Goal: Task Accomplishment & Management: Manage account settings

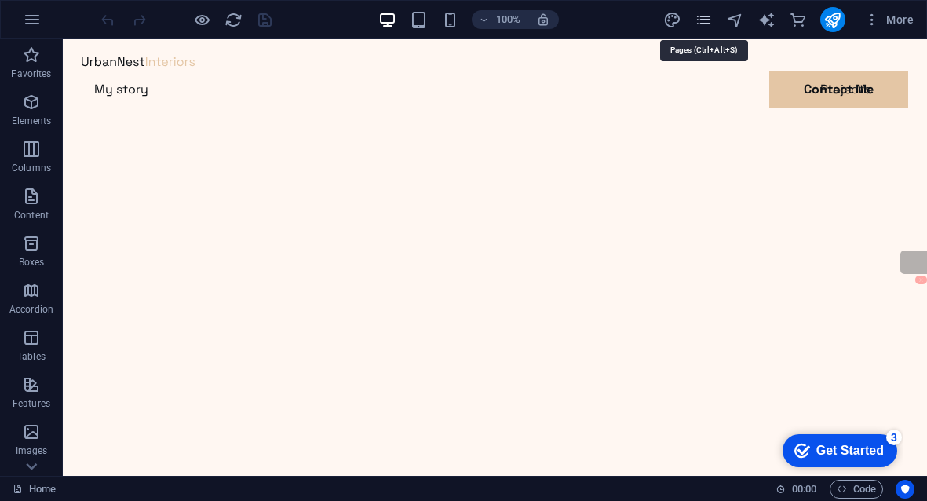
click at [712, 13] on icon "pages" at bounding box center [704, 20] width 18 height 18
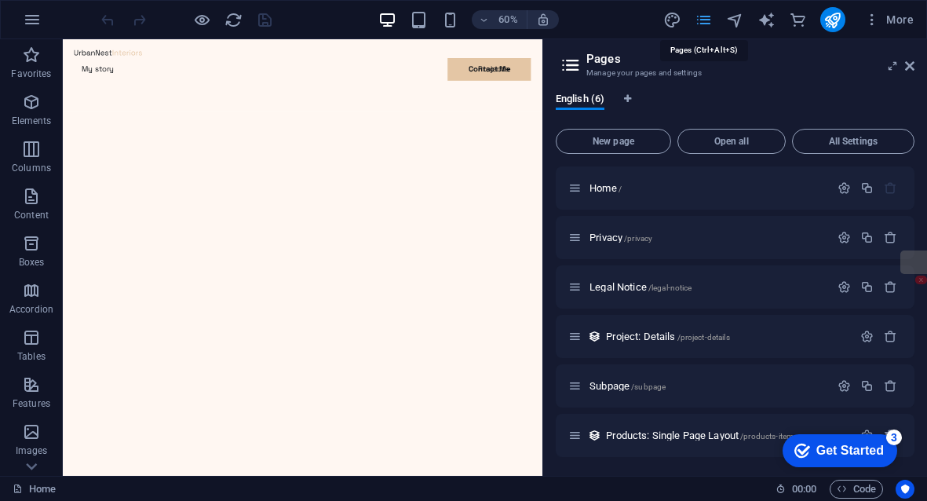
click at [708, 23] on icon "pages" at bounding box center [704, 20] width 18 height 18
drag, startPoint x: 911, startPoint y: 60, endPoint x: 847, endPoint y: 24, distance: 73.8
click at [911, 60] on icon at bounding box center [909, 66] width 9 height 13
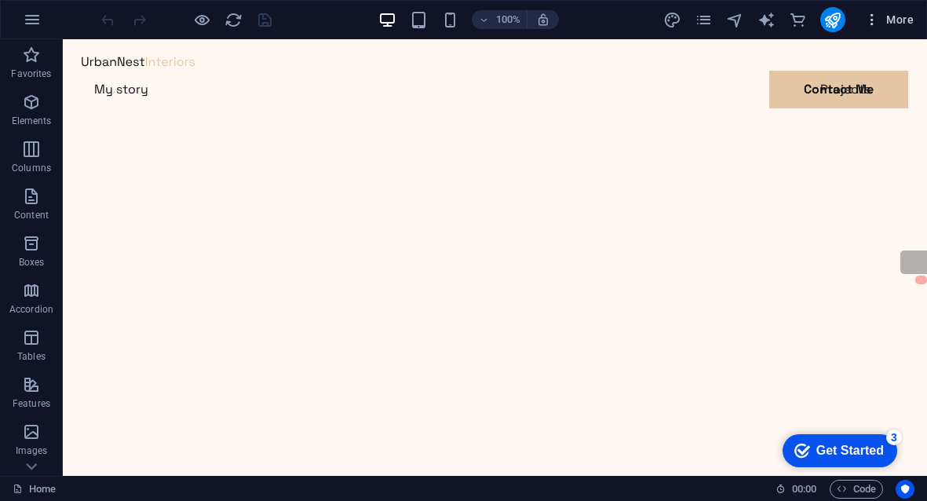
click at [870, 20] on icon "button" at bounding box center [873, 20] width 16 height 16
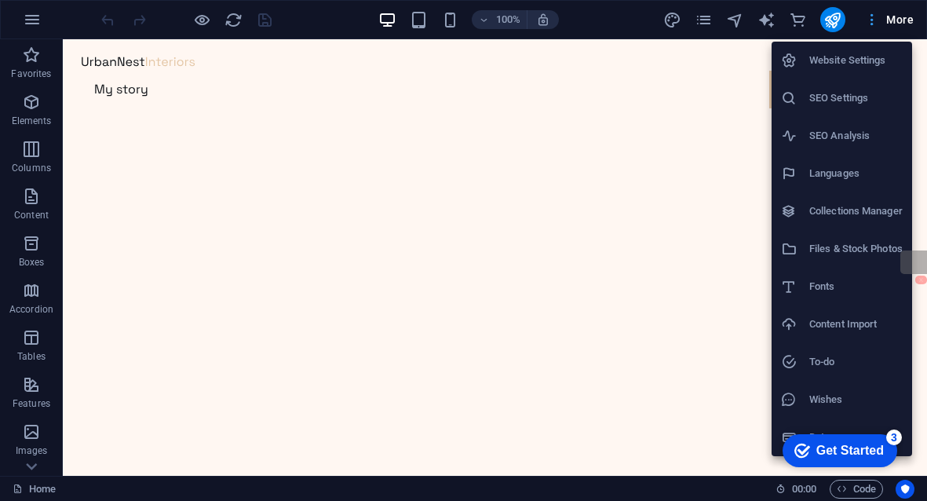
click at [870, 20] on div at bounding box center [463, 250] width 927 height 501
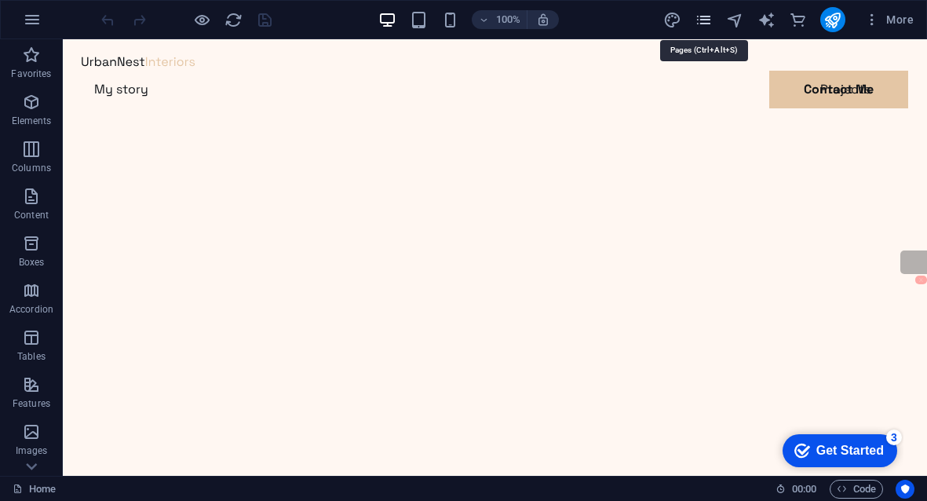
click at [703, 16] on icon "pages" at bounding box center [704, 20] width 18 height 18
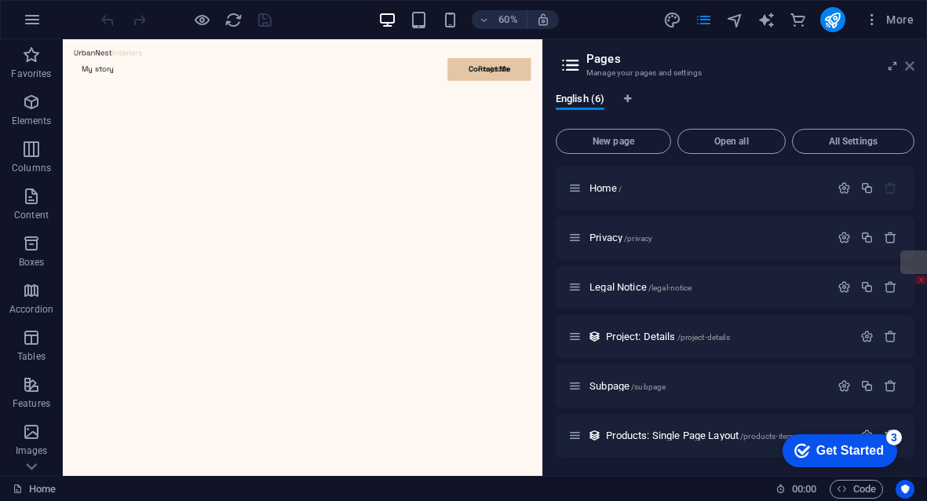
click at [909, 60] on icon at bounding box center [909, 66] width 9 height 13
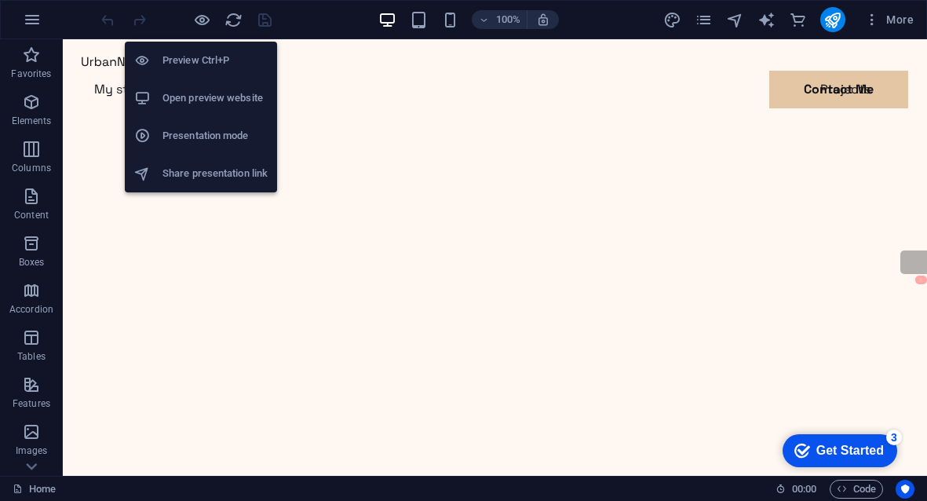
click at [229, 107] on h6 "Open preview website" at bounding box center [215, 98] width 105 height 19
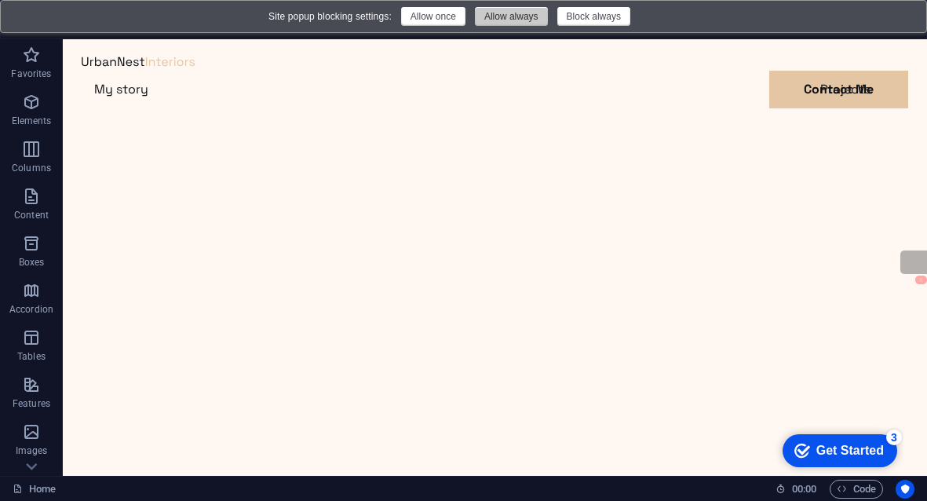
click at [479, 13] on button "Allow always" at bounding box center [511, 16] width 73 height 19
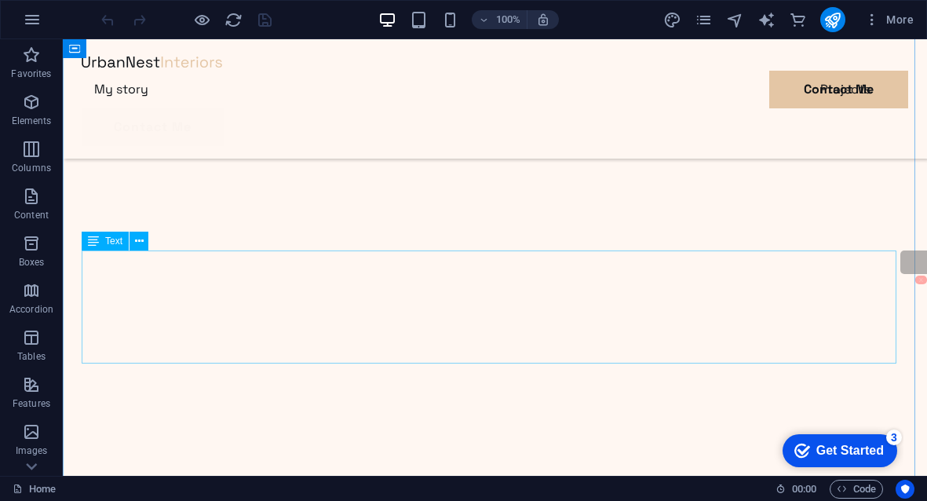
scroll to position [1492, 0]
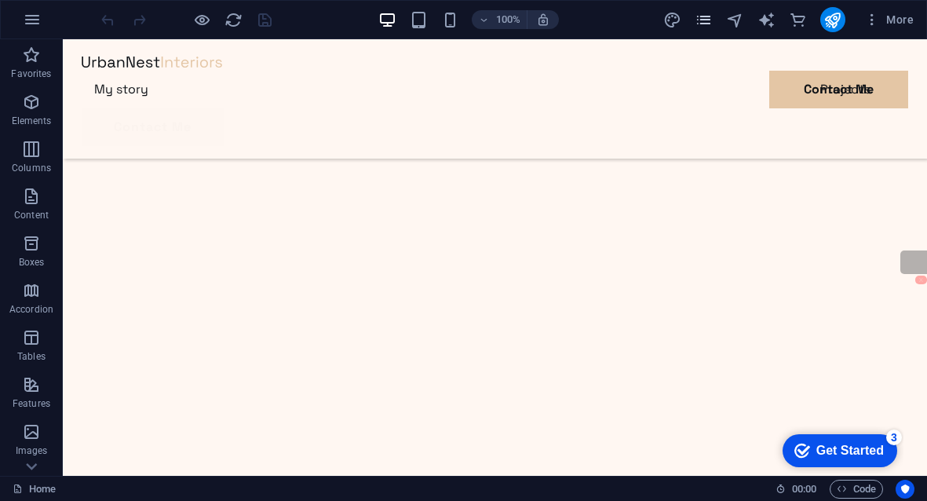
click at [710, 18] on icon "pages" at bounding box center [704, 20] width 18 height 18
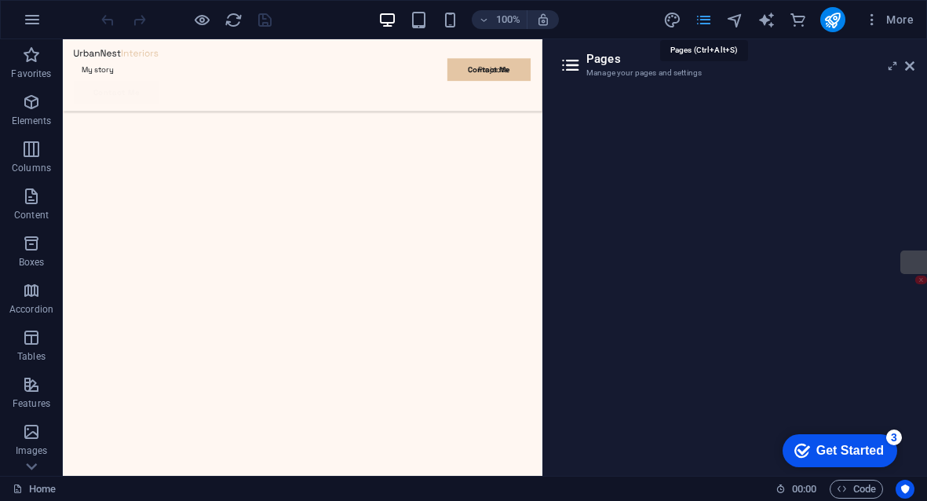
scroll to position [1461, 0]
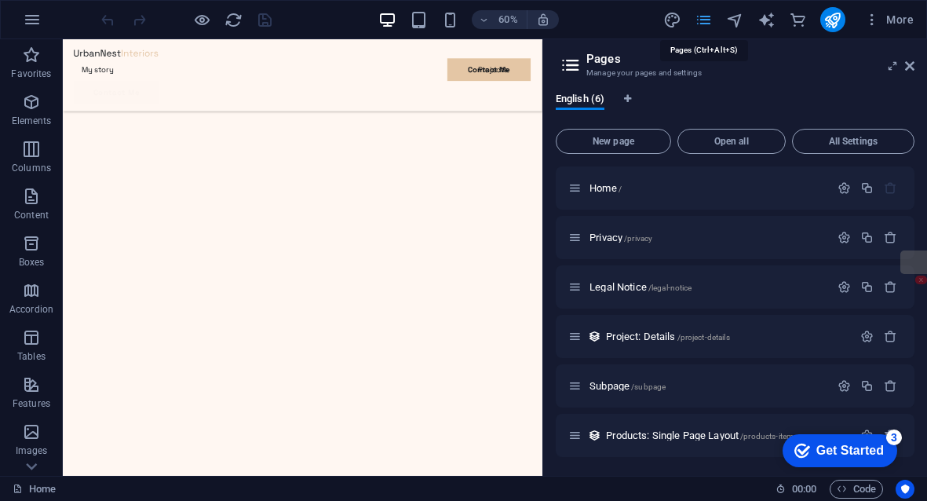
click at [710, 18] on icon "pages" at bounding box center [704, 20] width 18 height 18
click at [911, 71] on icon at bounding box center [909, 66] width 9 height 13
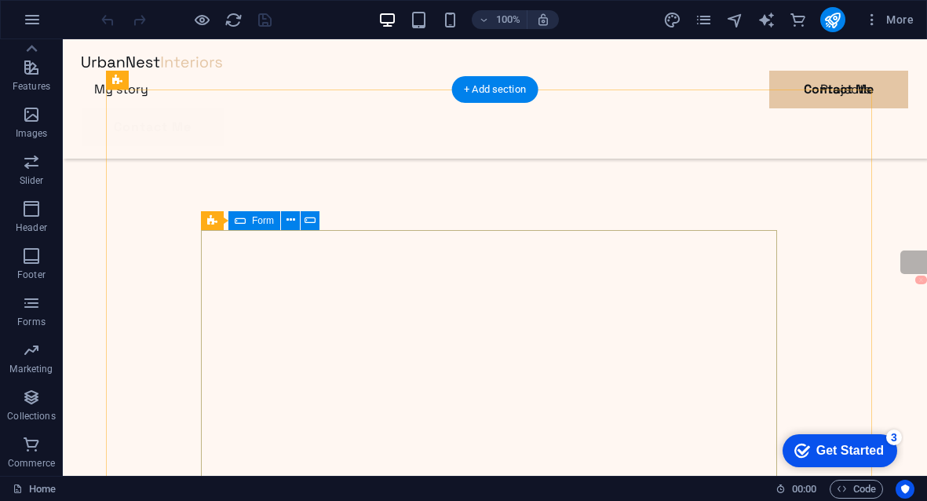
scroll to position [393, 0]
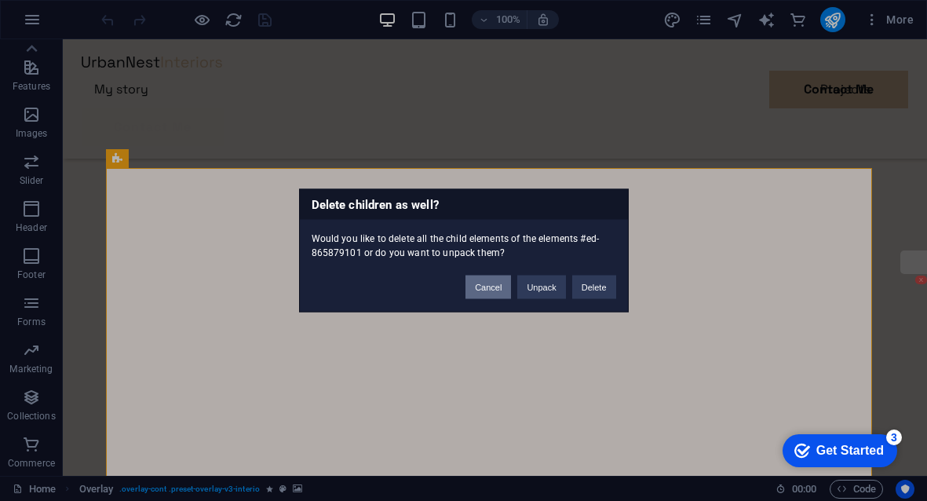
click at [488, 287] on button "Cancel" at bounding box center [489, 288] width 46 height 24
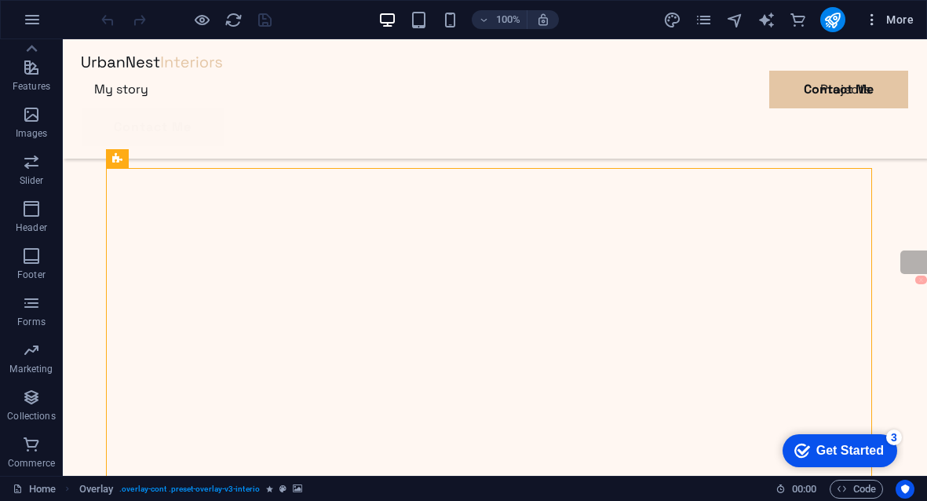
click at [869, 18] on icon "button" at bounding box center [873, 20] width 16 height 16
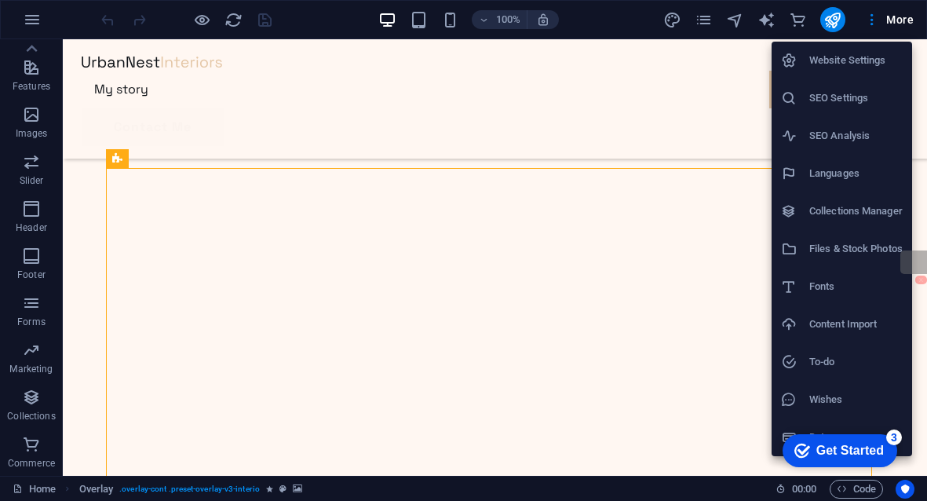
click at [872, 253] on h6 "Files & Stock Photos" at bounding box center [856, 249] width 93 height 19
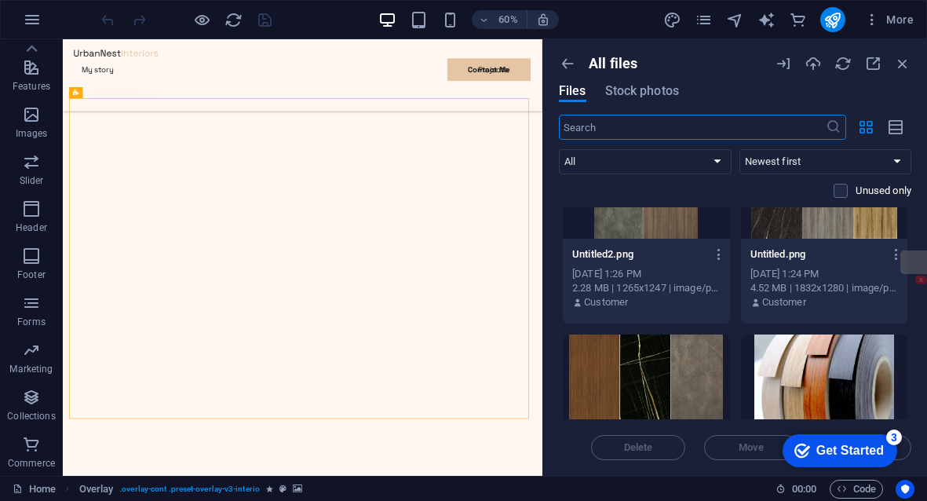
scroll to position [0, 0]
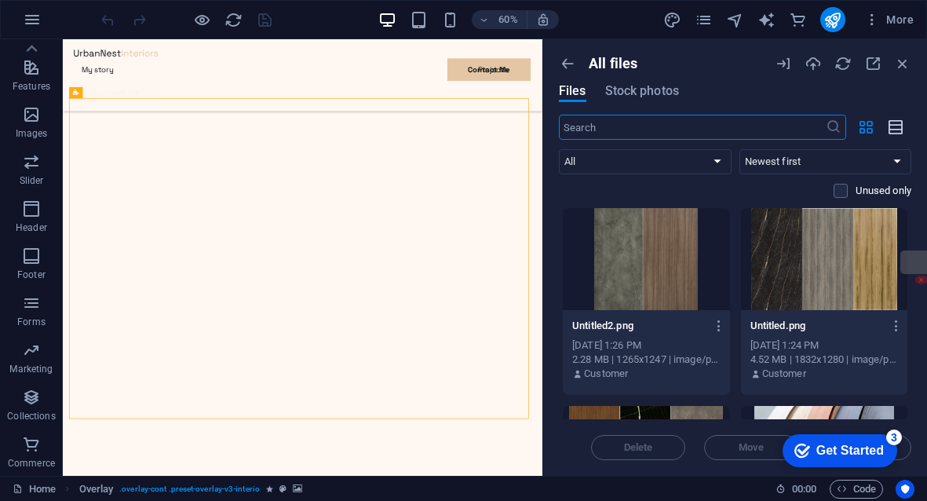
click at [888, 130] on icon "button" at bounding box center [896, 128] width 17 height 18
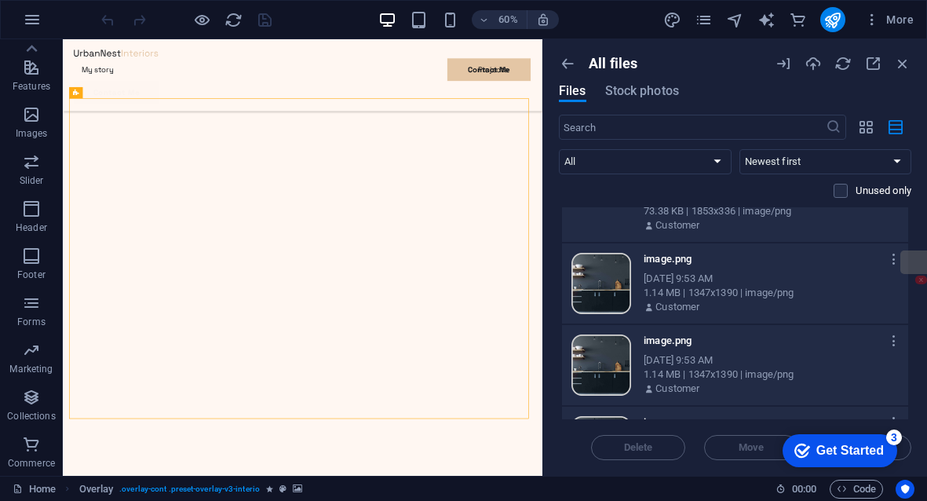
scroll to position [848, 0]
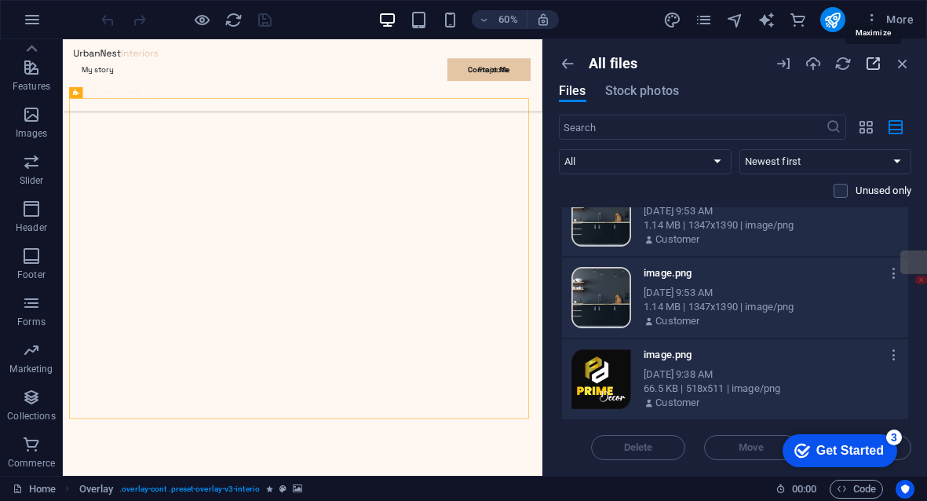
click at [870, 66] on icon "button" at bounding box center [873, 63] width 17 height 17
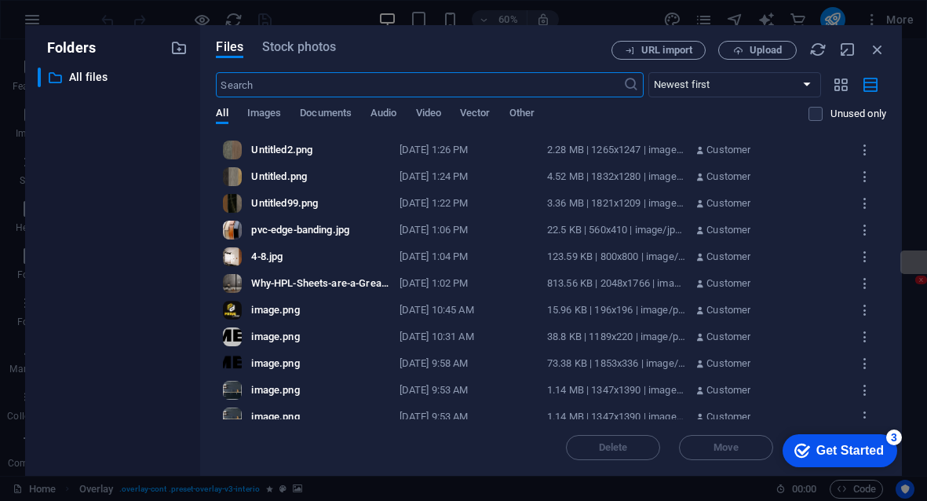
scroll to position [64, 0]
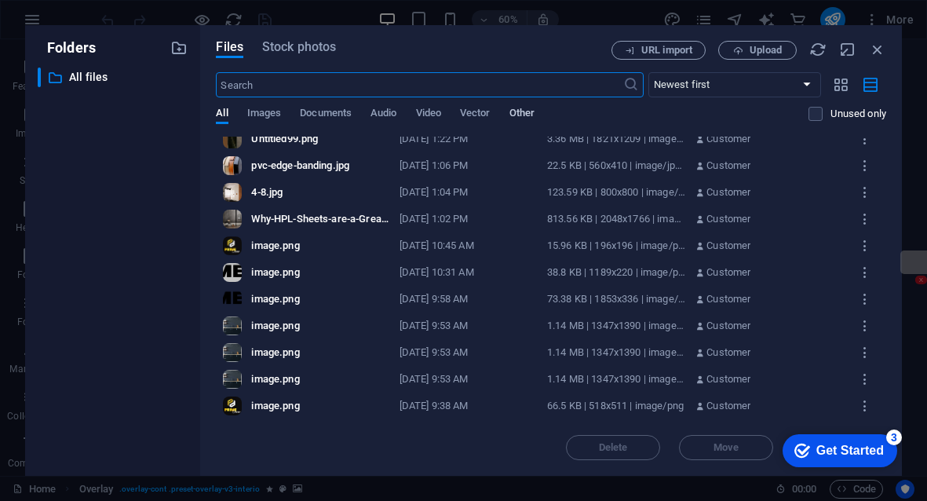
click at [529, 112] on span "Other" at bounding box center [522, 115] width 25 height 22
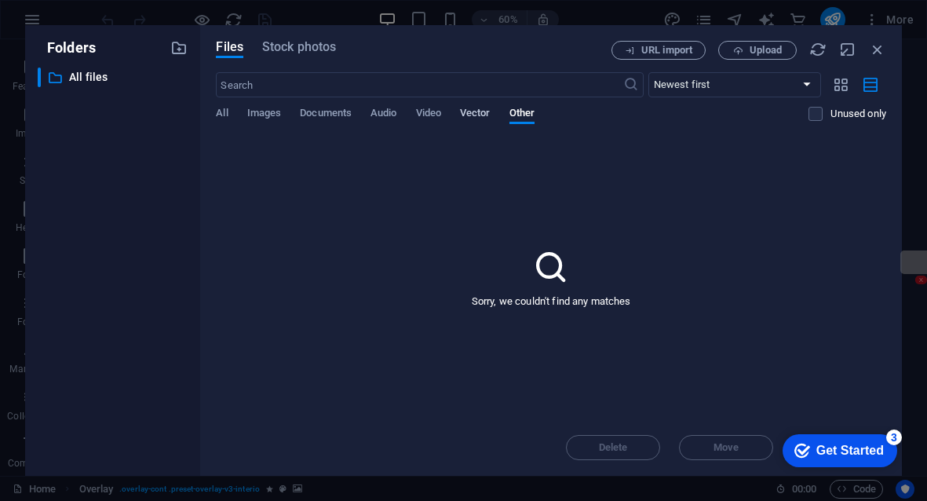
click at [486, 117] on span "Vector" at bounding box center [475, 115] width 31 height 22
click at [261, 119] on span "Images" at bounding box center [264, 115] width 35 height 22
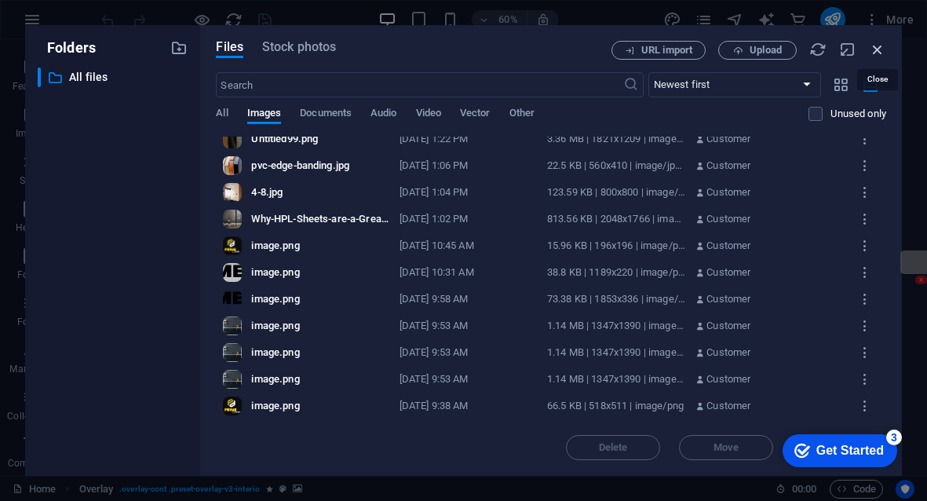
click at [869, 53] on icon "button" at bounding box center [877, 49] width 17 height 17
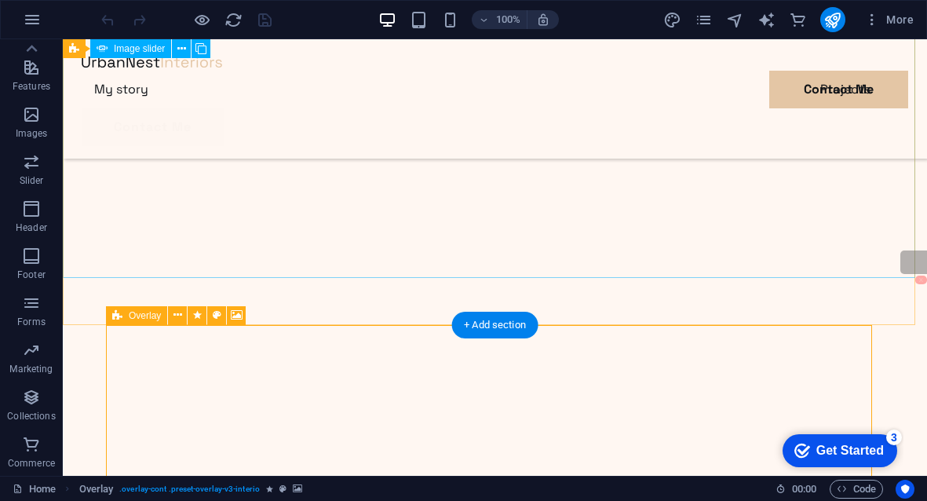
scroll to position [236, 0]
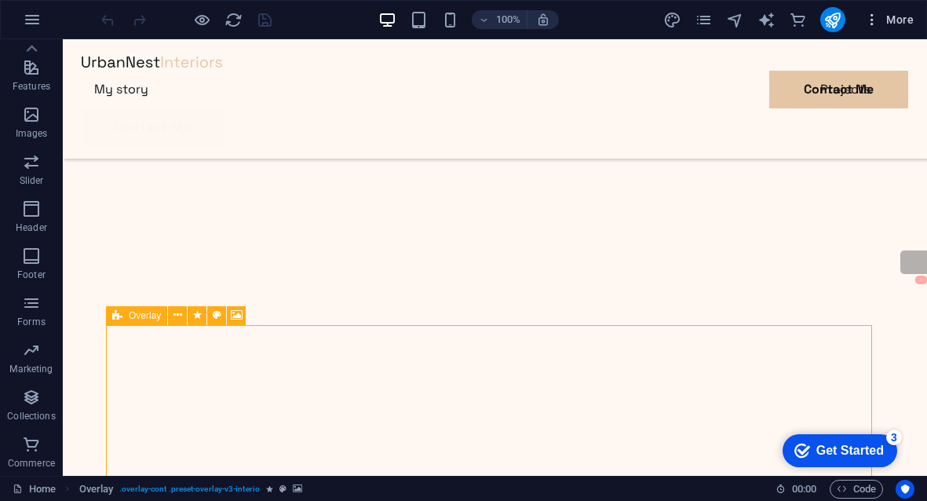
click at [867, 18] on icon "button" at bounding box center [873, 20] width 16 height 16
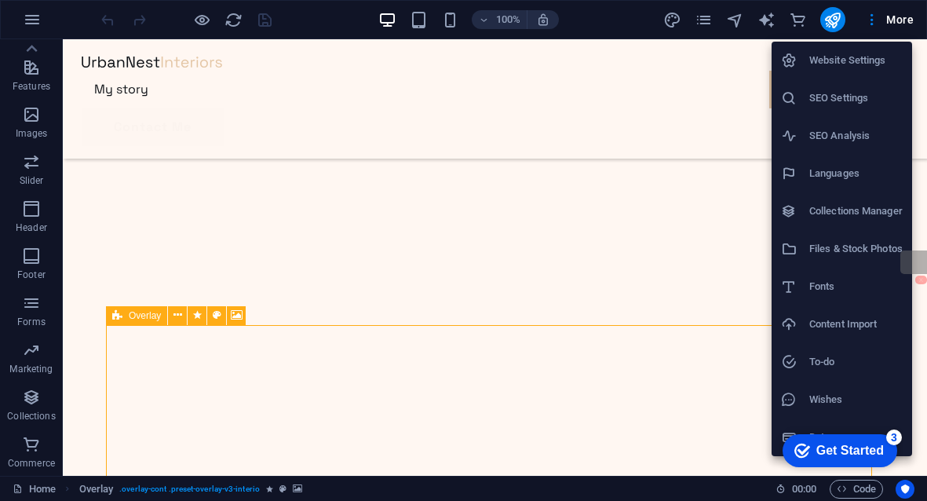
click at [864, 13] on div at bounding box center [463, 250] width 927 height 501
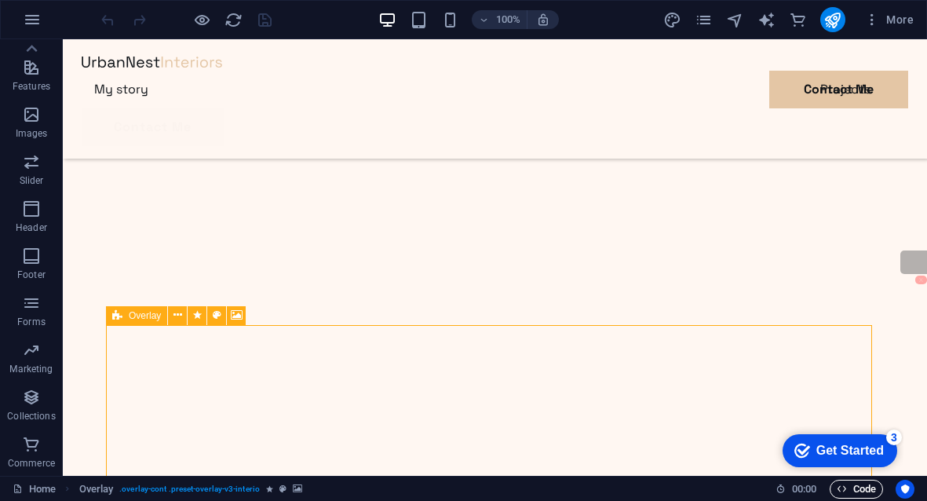
click at [872, 489] on span "Code" at bounding box center [856, 489] width 39 height 19
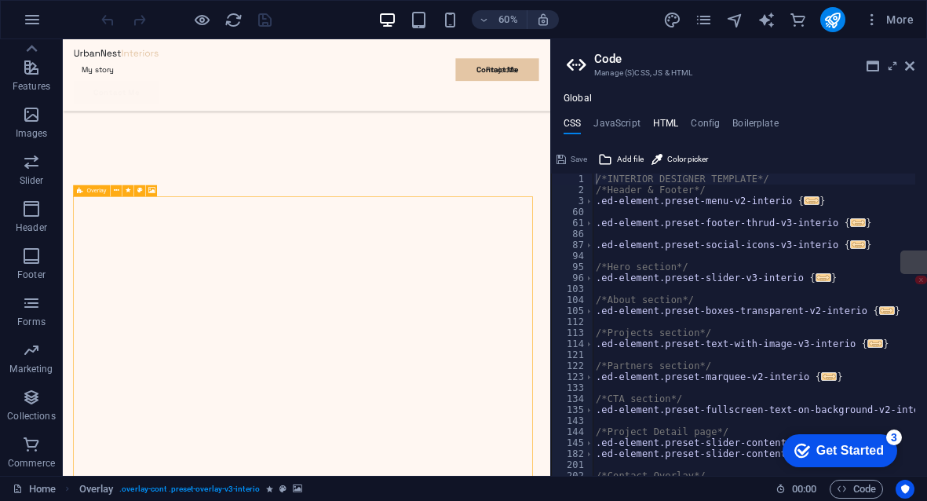
click at [669, 132] on h4 "HTML" at bounding box center [666, 126] width 26 height 17
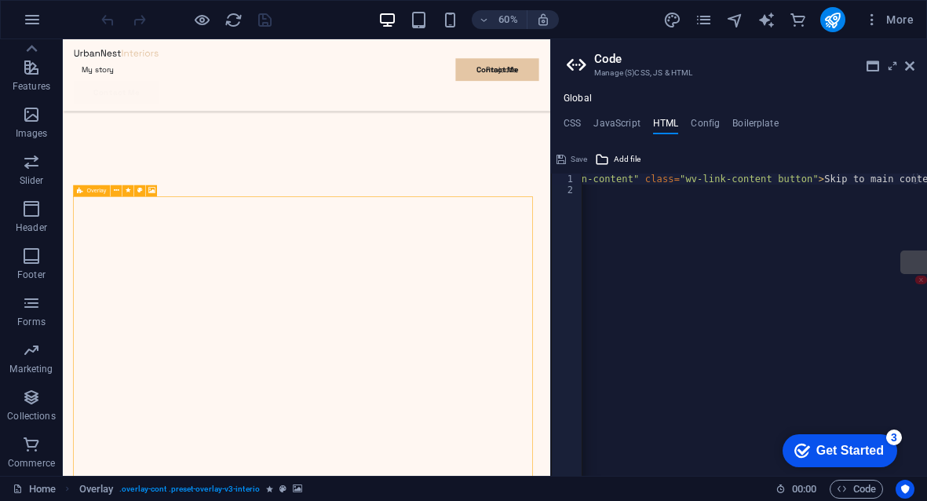
scroll to position [0, 0]
click at [641, 195] on div "< a href = "#main-content" class = "wv-link-content button" > Skip to main cont…" at bounding box center [795, 330] width 424 height 313
type textarea "{{content}}"
click at [662, 211] on div "< a href = "#main-content" class = "wv-link-content button" > Skip to main cont…" at bounding box center [795, 330] width 424 height 313
click at [700, 128] on h4 "Config" at bounding box center [705, 126] width 29 height 17
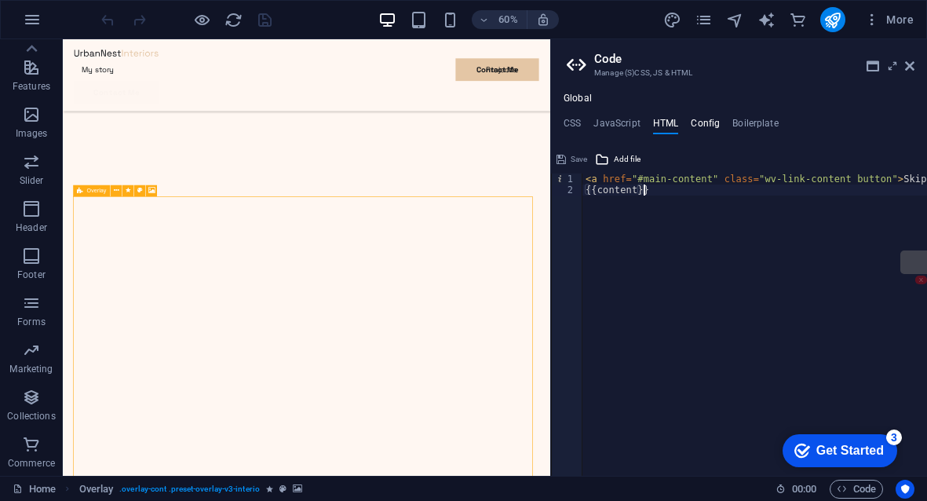
type textarea "$color-h4: #0d1116;"
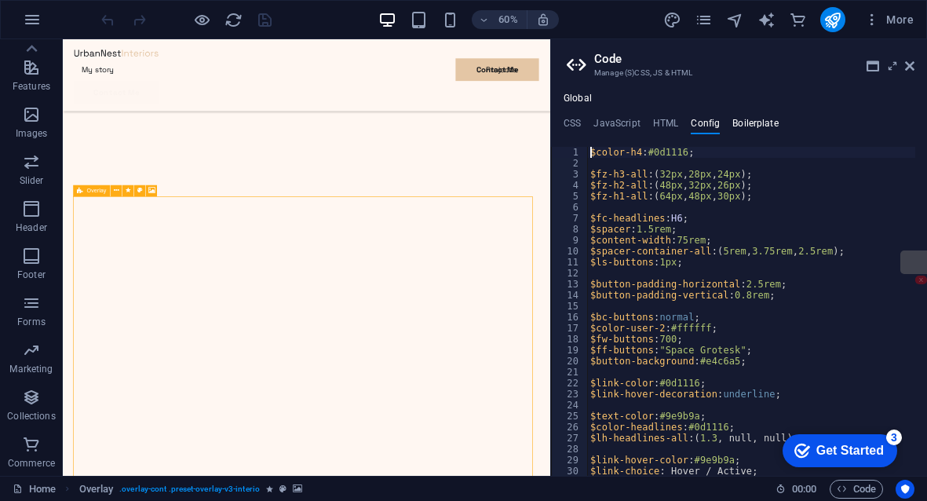
click at [745, 125] on h4 "Boilerplate" at bounding box center [756, 126] width 46 height 17
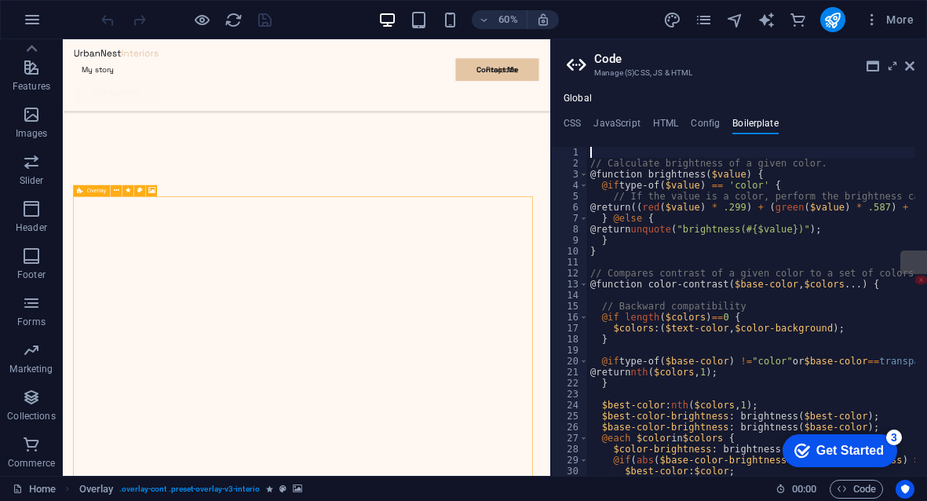
click at [680, 125] on ul "CSS JavaScript HTML Config Boilerplate" at bounding box center [739, 126] width 376 height 17
click at [635, 126] on h4 "JavaScript" at bounding box center [617, 126] width 46 height 17
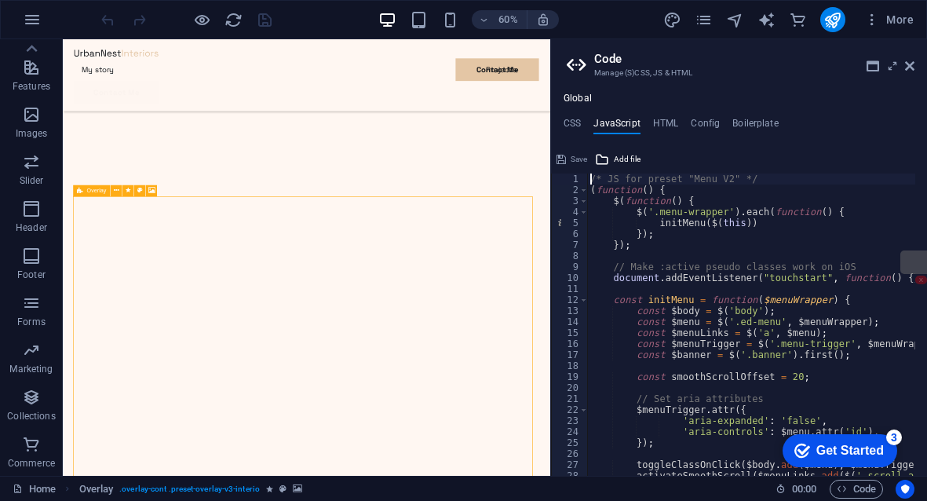
type textarea "/* JS for preset "Menu V2" */"
click at [658, 129] on h4 "HTML" at bounding box center [666, 126] width 26 height 17
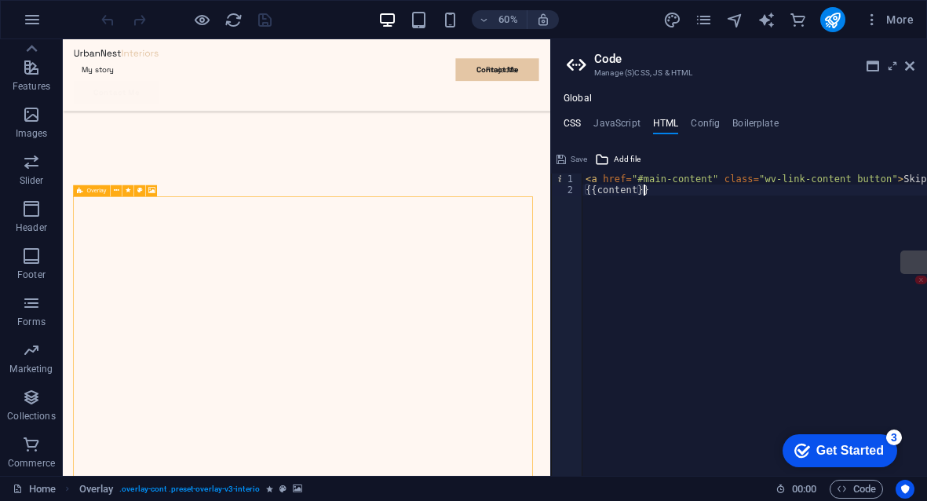
click at [576, 125] on h4 "CSS" at bounding box center [572, 126] width 17 height 17
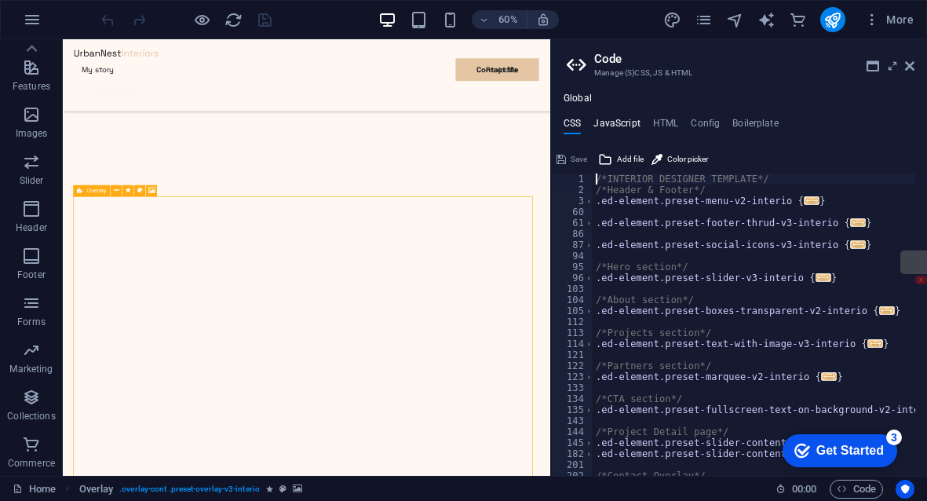
click at [614, 126] on h4 "JavaScript" at bounding box center [617, 126] width 46 height 17
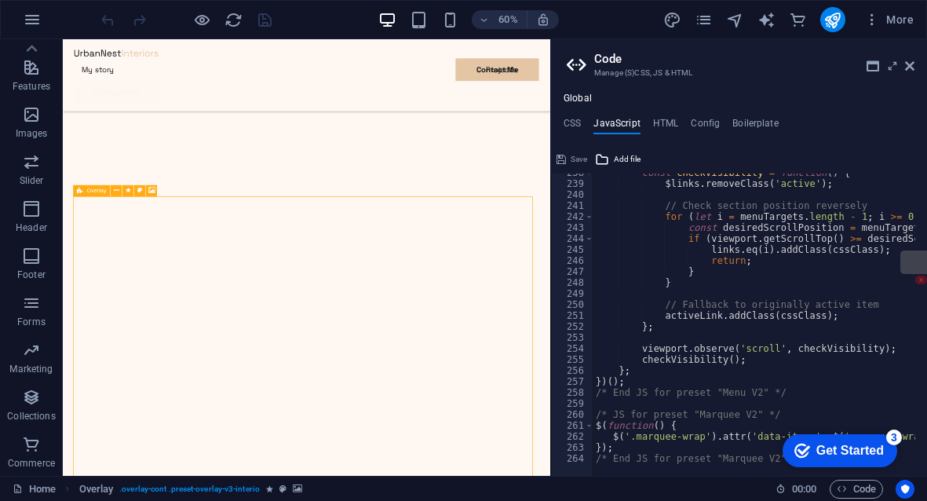
scroll to position [2612, 0]
click at [905, 68] on icon at bounding box center [909, 66] width 9 height 13
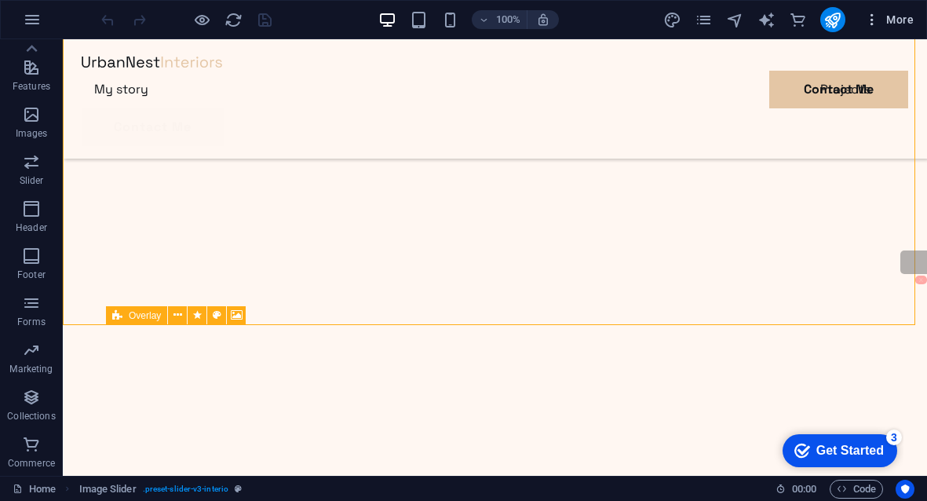
click at [873, 7] on button "More" at bounding box center [889, 19] width 62 height 25
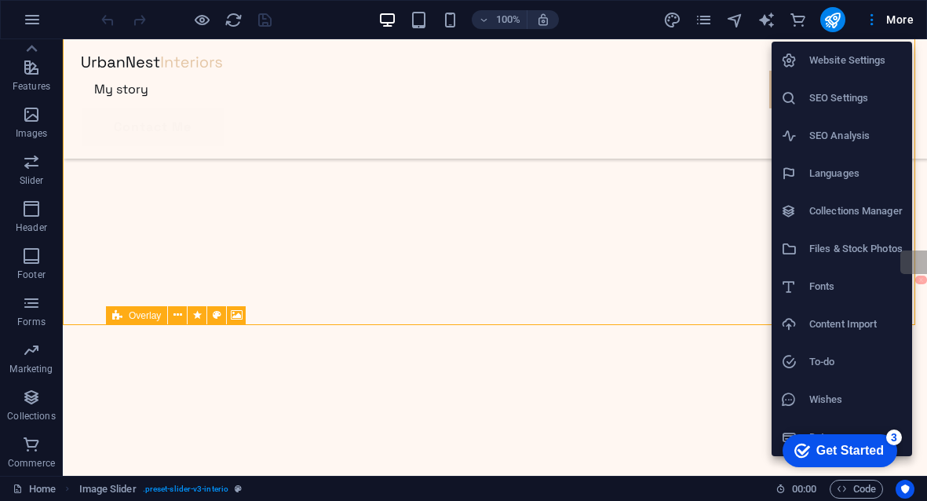
click at [876, 24] on div at bounding box center [463, 250] width 927 height 501
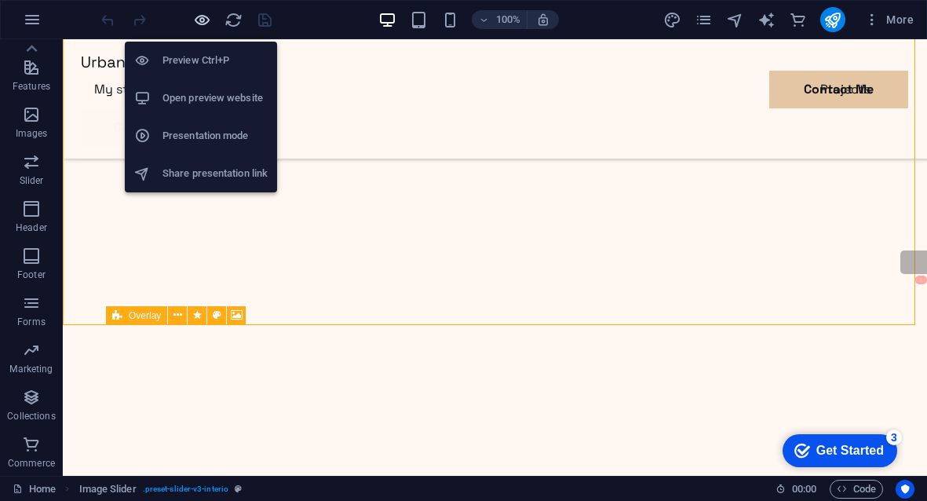
click at [203, 23] on icon "button" at bounding box center [202, 20] width 18 height 18
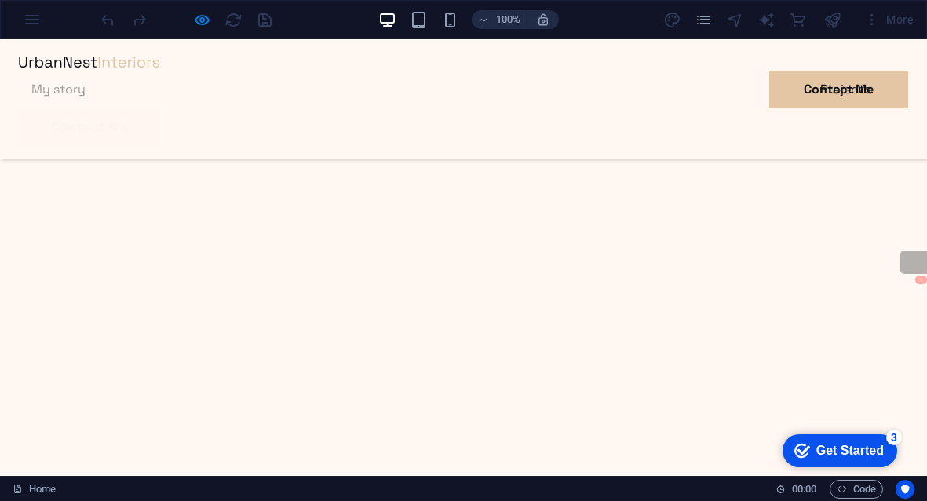
scroll to position [1256, 0]
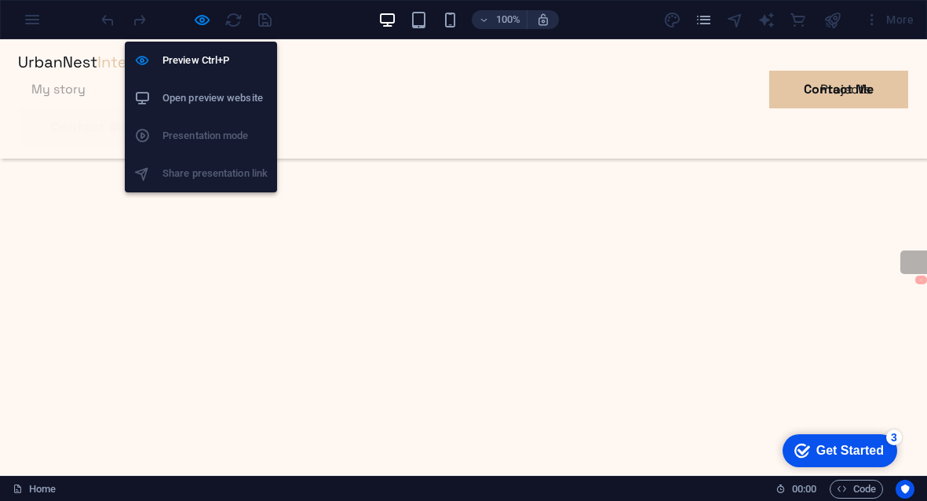
click at [191, 25] on div at bounding box center [186, 19] width 176 height 25
click at [199, 25] on icon "button" at bounding box center [202, 20] width 18 height 18
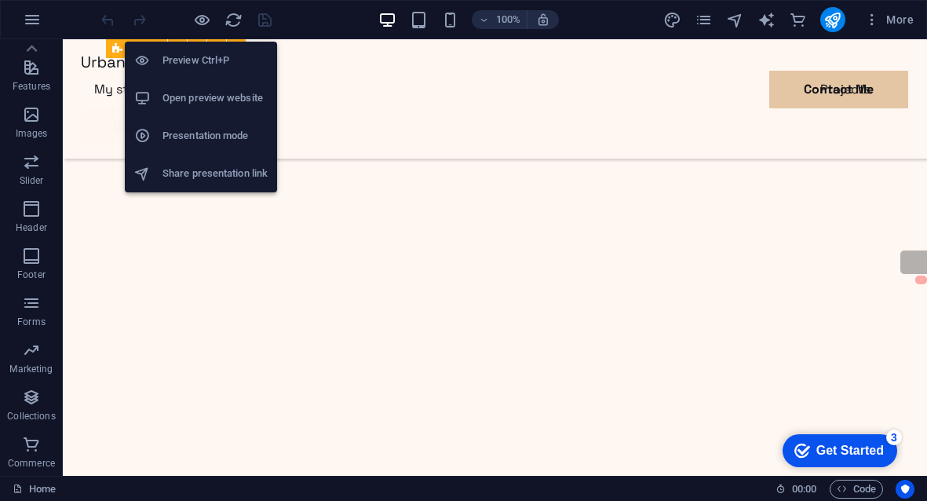
click at [245, 72] on li "Preview Ctrl+P" at bounding box center [201, 61] width 152 height 38
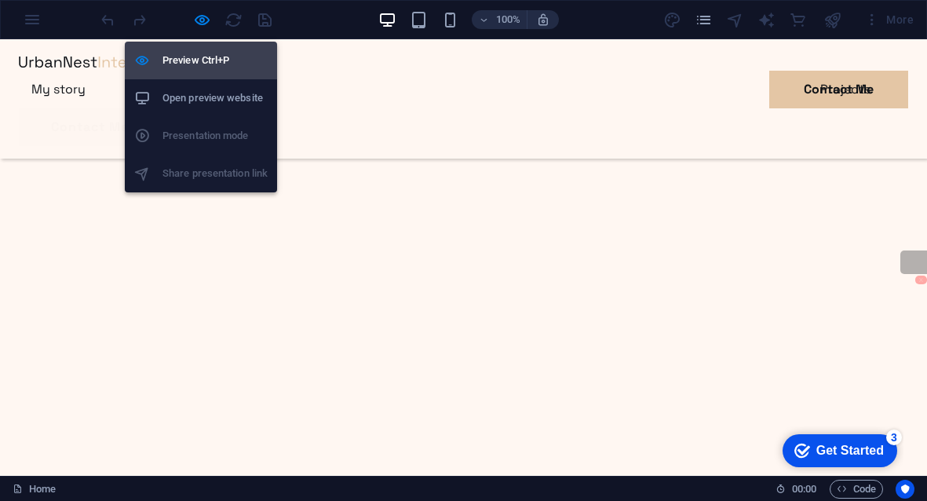
scroll to position [1256, 0]
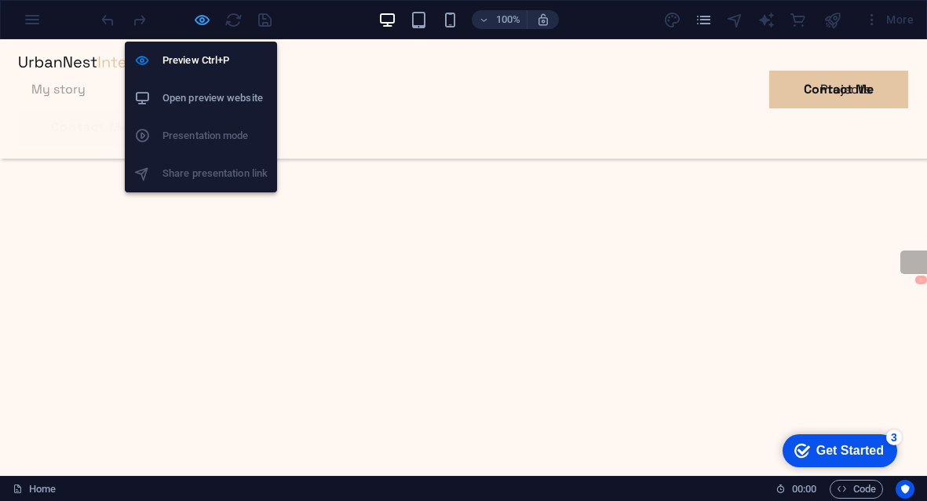
click at [202, 16] on icon "button" at bounding box center [202, 20] width 18 height 18
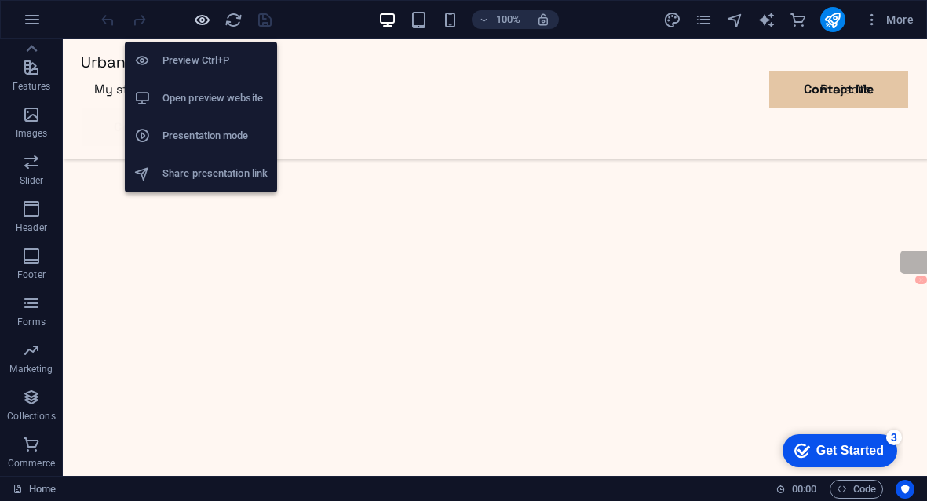
scroll to position [1849, 0]
click at [207, 99] on h6 "Open preview website" at bounding box center [215, 98] width 105 height 19
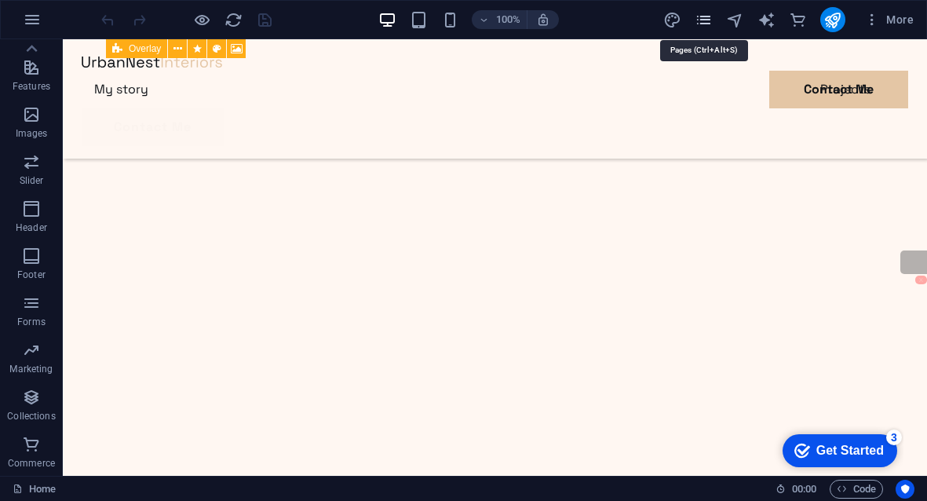
click at [711, 16] on icon "pages" at bounding box center [704, 20] width 18 height 18
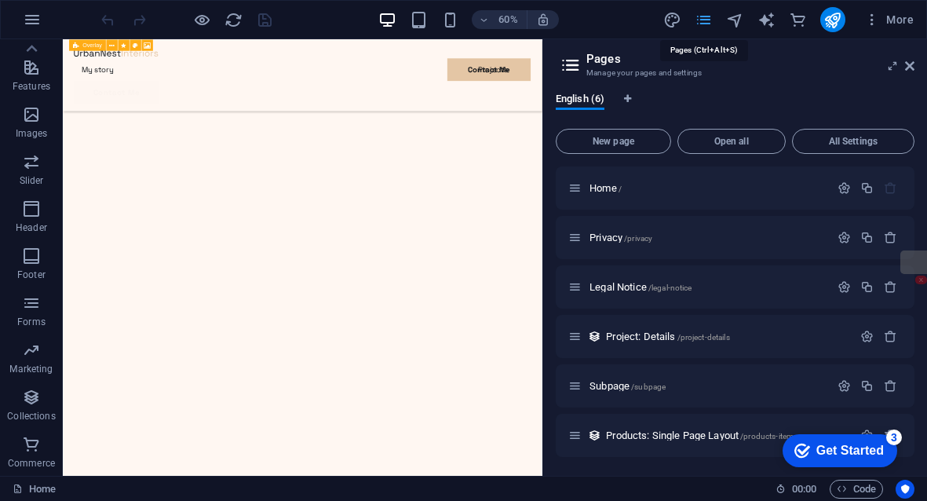
scroll to position [1827, 0]
click at [711, 16] on icon "pages" at bounding box center [704, 20] width 18 height 18
drag, startPoint x: 905, startPoint y: 67, endPoint x: 836, endPoint y: 12, distance: 88.3
click at [905, 67] on icon at bounding box center [909, 66] width 9 height 13
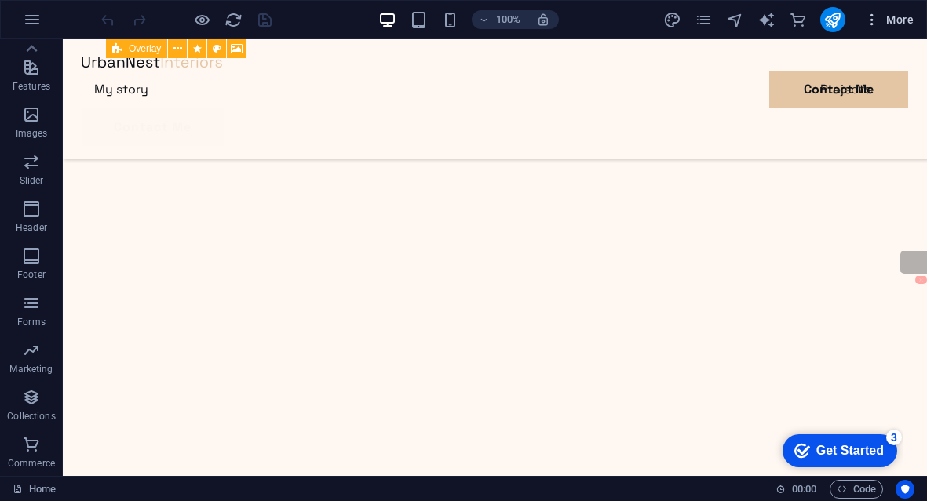
click at [889, 15] on span "More" at bounding box center [889, 20] width 49 height 16
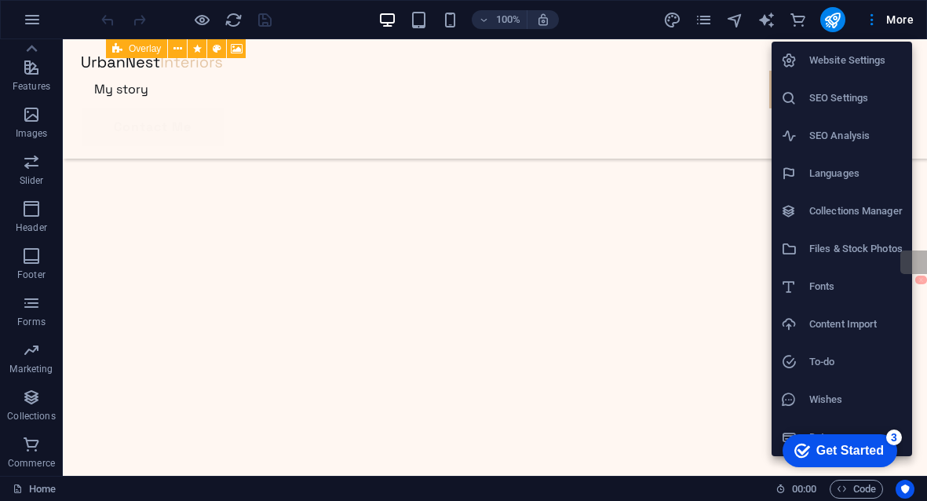
click at [24, 13] on div at bounding box center [463, 250] width 927 height 501
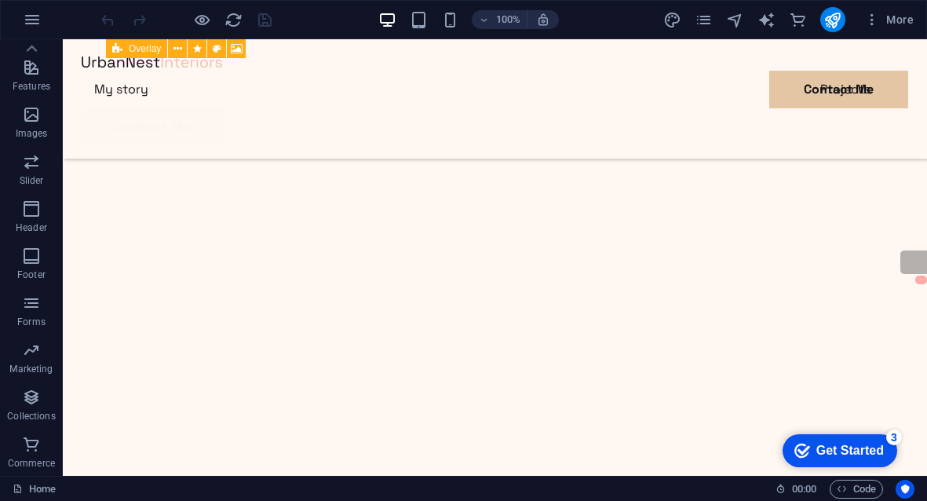
click at [35, 17] on icon "button" at bounding box center [32, 19] width 19 height 19
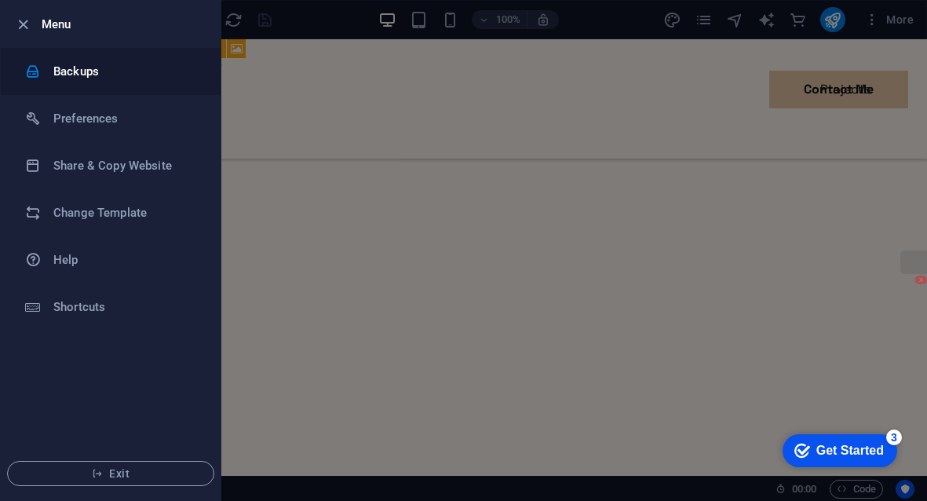
click at [109, 85] on li "Backups" at bounding box center [111, 71] width 220 height 47
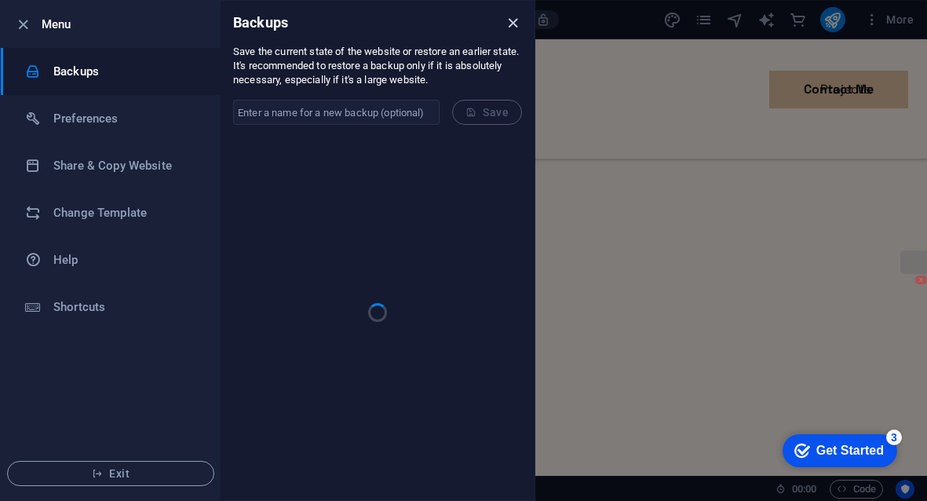
click at [505, 21] on icon "close" at bounding box center [513, 23] width 18 height 18
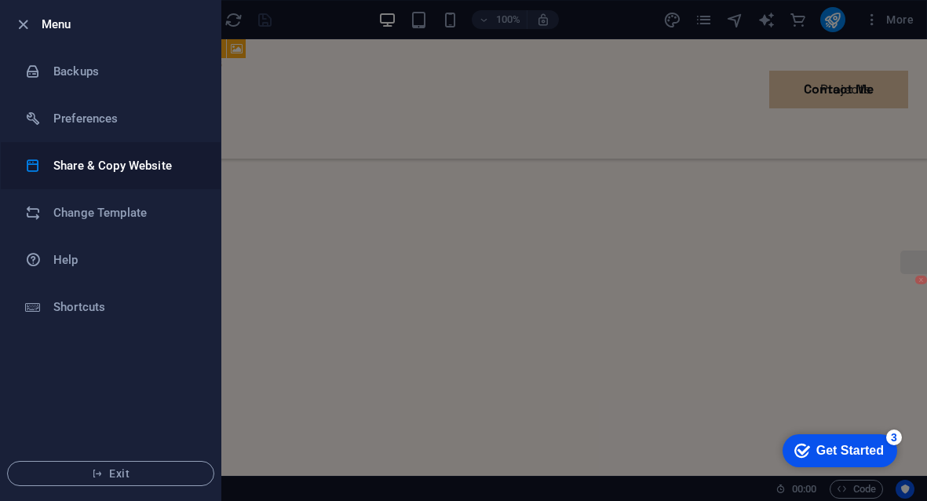
click at [88, 166] on h6 "Share & Copy Website" at bounding box center [125, 165] width 145 height 19
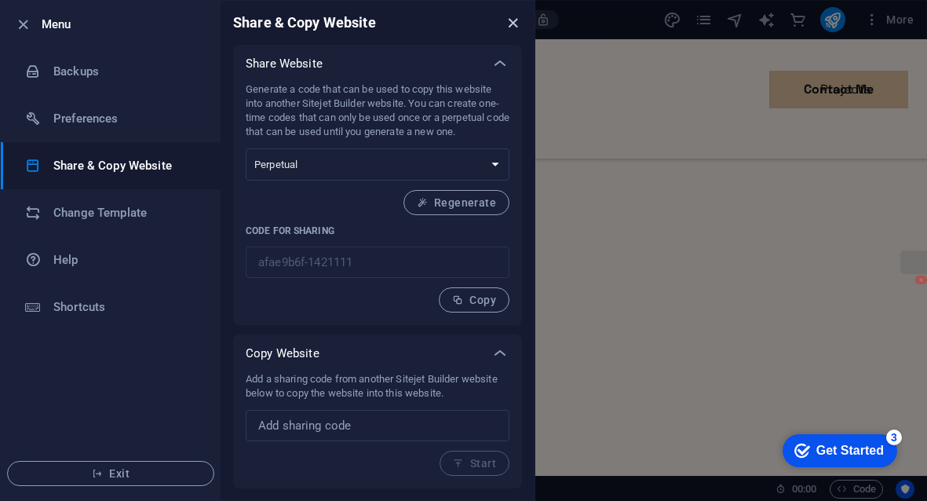
click at [518, 25] on icon "close" at bounding box center [513, 23] width 18 height 18
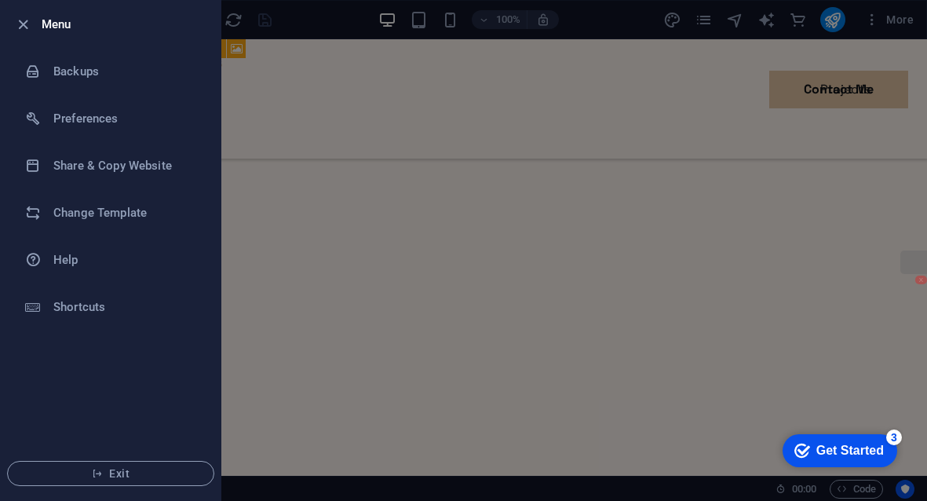
click at [812, 49] on div at bounding box center [463, 250] width 927 height 501
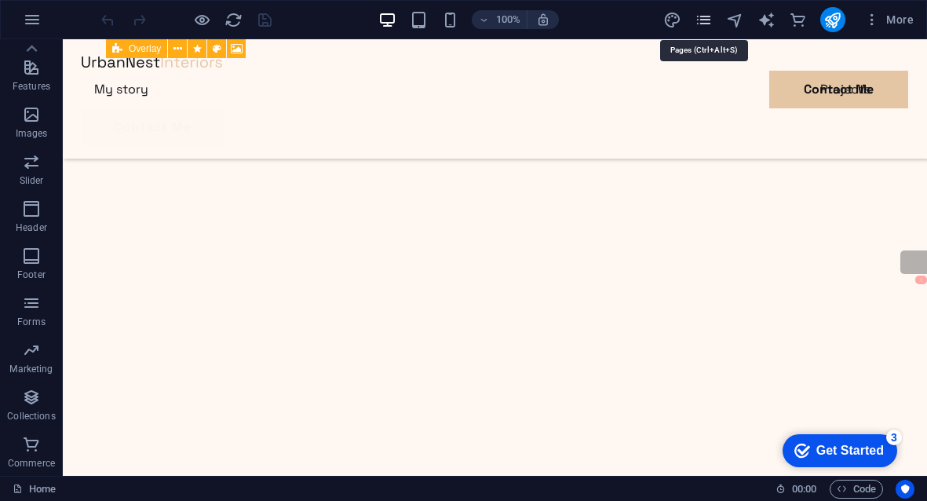
click at [701, 23] on icon "pages" at bounding box center [704, 20] width 18 height 18
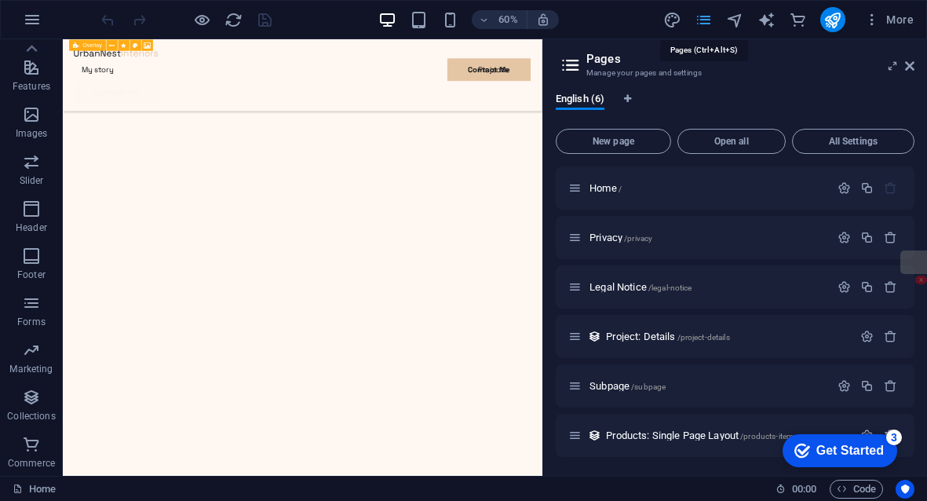
scroll to position [1827, 0]
click at [910, 70] on icon at bounding box center [909, 66] width 9 height 13
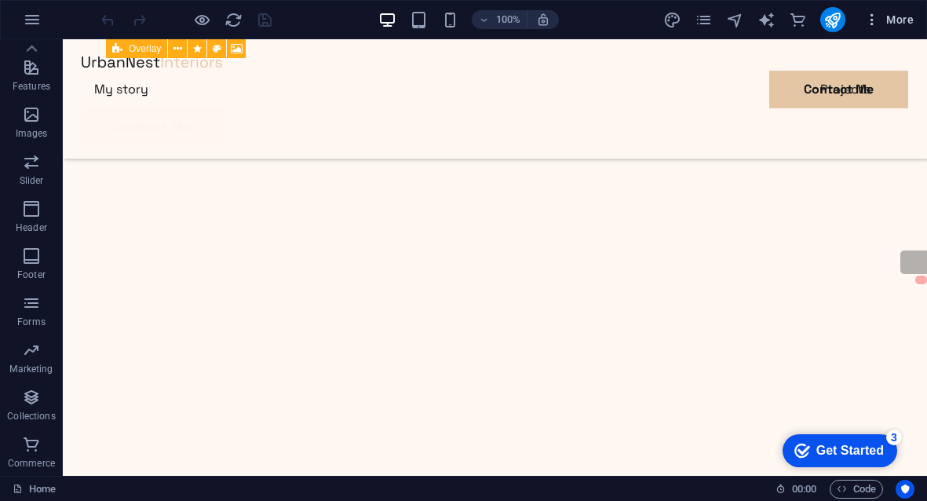
click at [876, 25] on icon "button" at bounding box center [873, 20] width 16 height 16
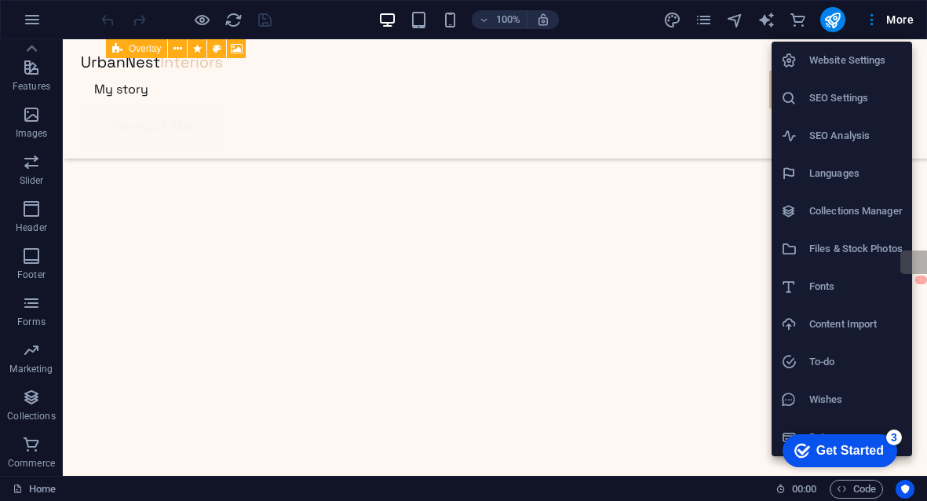
click at [855, 253] on h6 "Files & Stock Photos" at bounding box center [856, 249] width 93 height 19
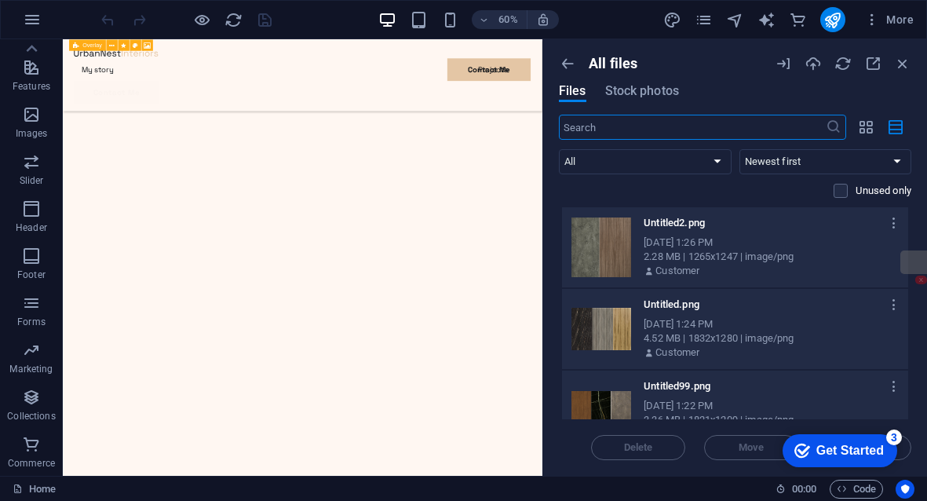
scroll to position [1827, 0]
click at [855, 169] on li "Files & Stock Photos" at bounding box center [853, 158] width 105 height 21
click at [902, 60] on icon "button" at bounding box center [902, 63] width 17 height 17
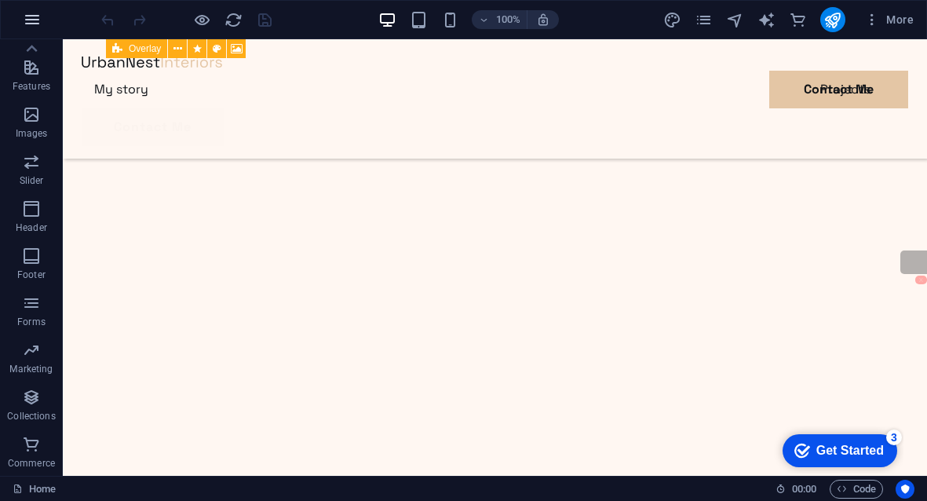
click at [38, 26] on icon "button" at bounding box center [32, 19] width 19 height 19
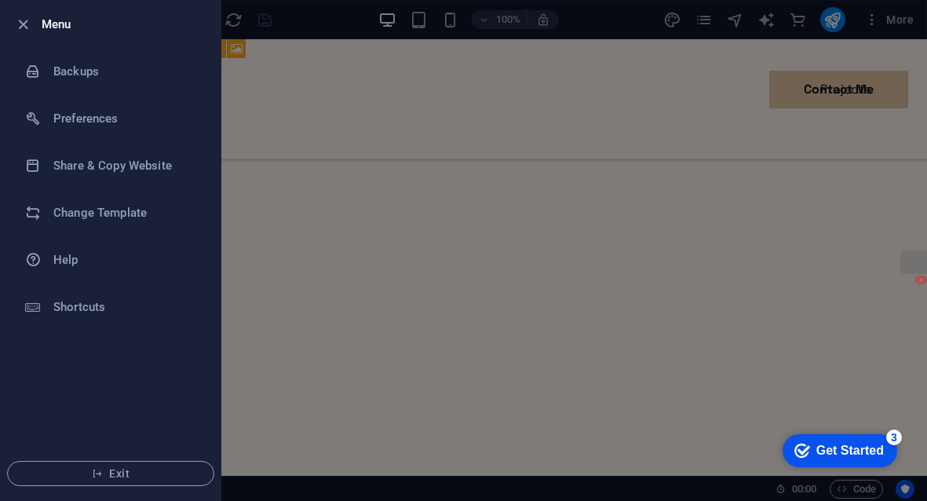
click at [38, 24] on div at bounding box center [27, 24] width 28 height 19
click at [123, 465] on button "Exit" at bounding box center [110, 473] width 207 height 25
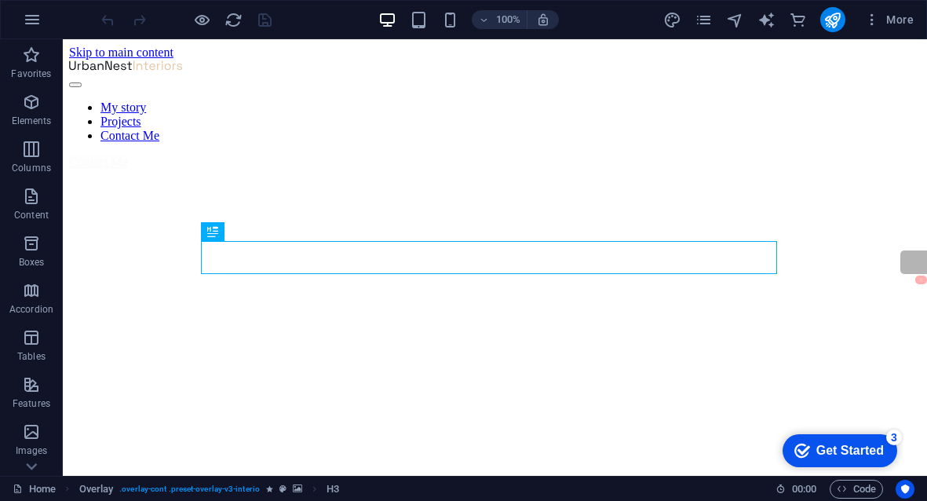
scroll to position [415, 0]
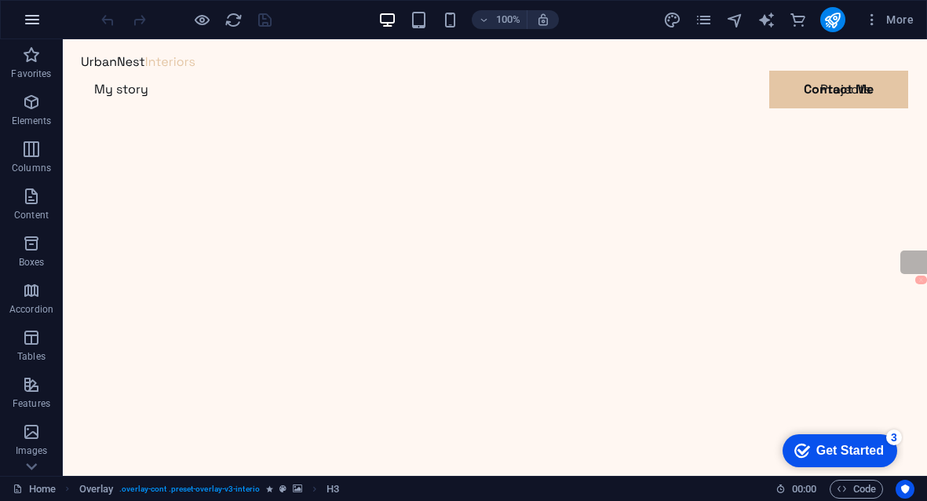
click at [35, 20] on icon "button" at bounding box center [32, 19] width 19 height 19
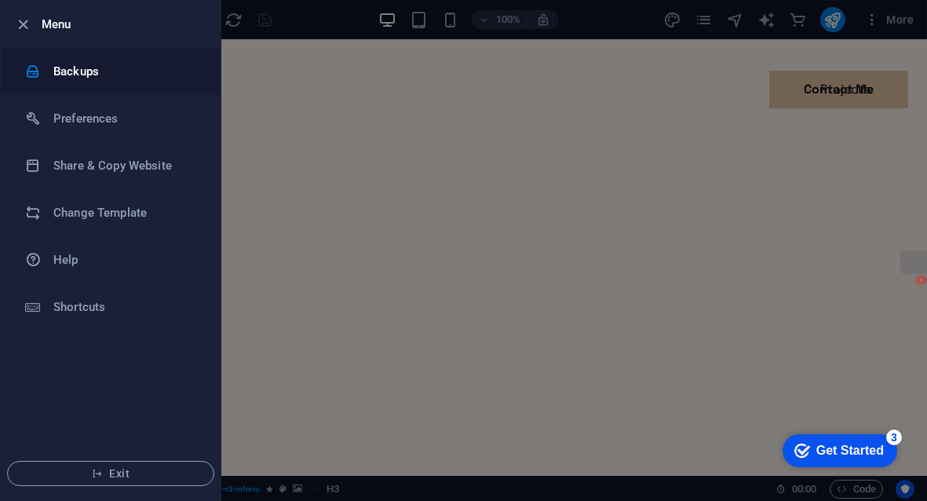
click at [67, 75] on h6 "Backups" at bounding box center [125, 71] width 145 height 19
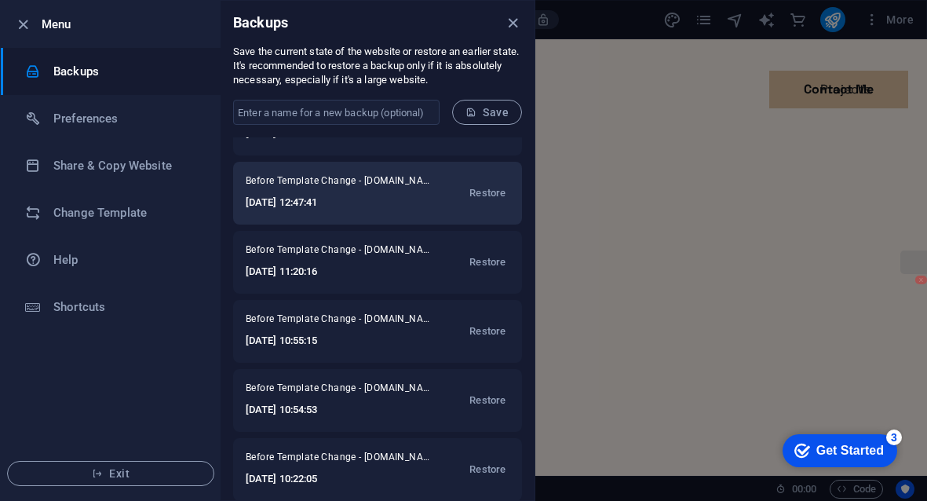
scroll to position [196, 0]
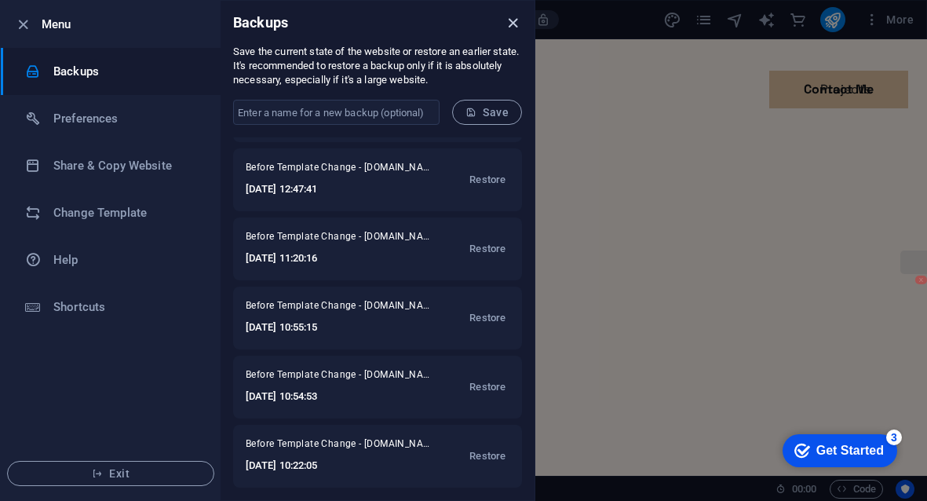
click at [510, 21] on icon "close" at bounding box center [513, 23] width 18 height 18
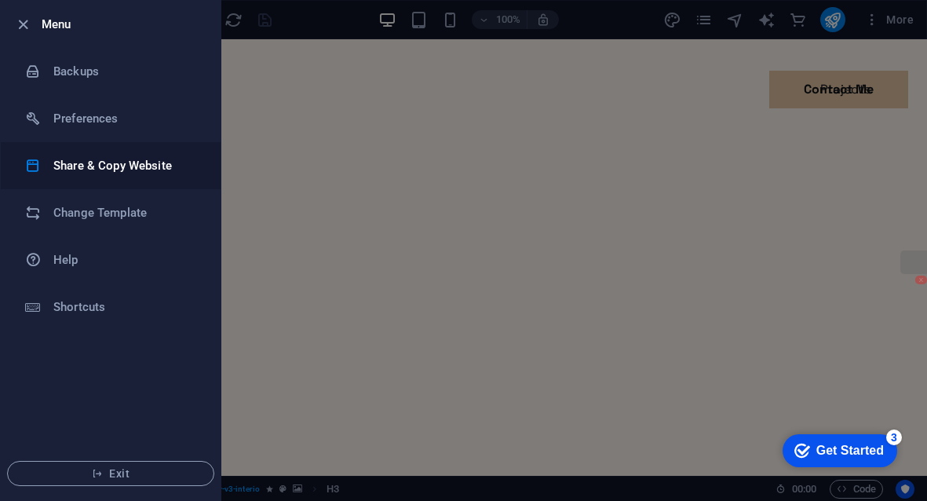
click at [123, 158] on h6 "Share & Copy Website" at bounding box center [125, 165] width 145 height 19
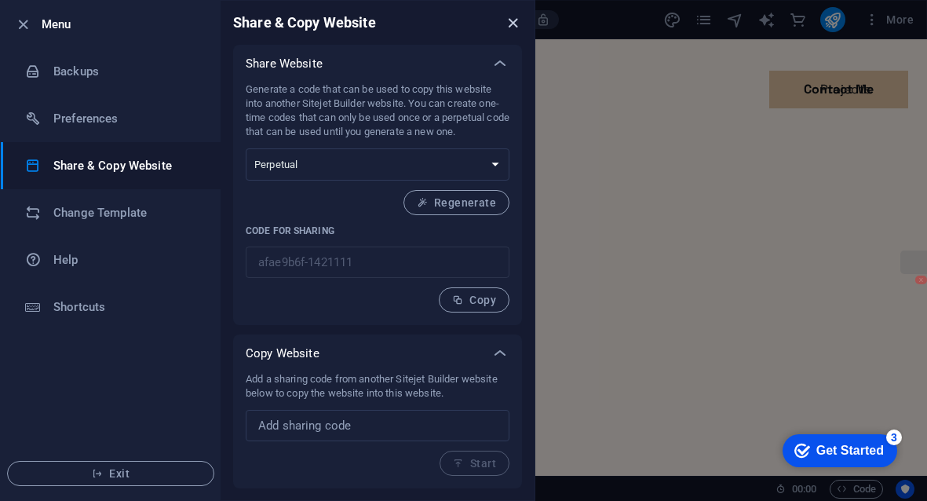
click at [510, 27] on icon "close" at bounding box center [513, 23] width 18 height 18
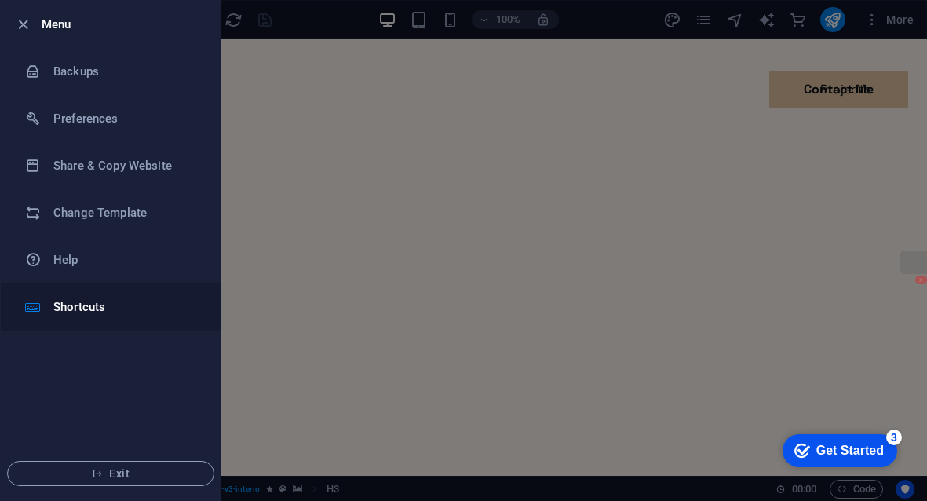
click at [107, 302] on h6 "Shortcuts" at bounding box center [125, 307] width 145 height 19
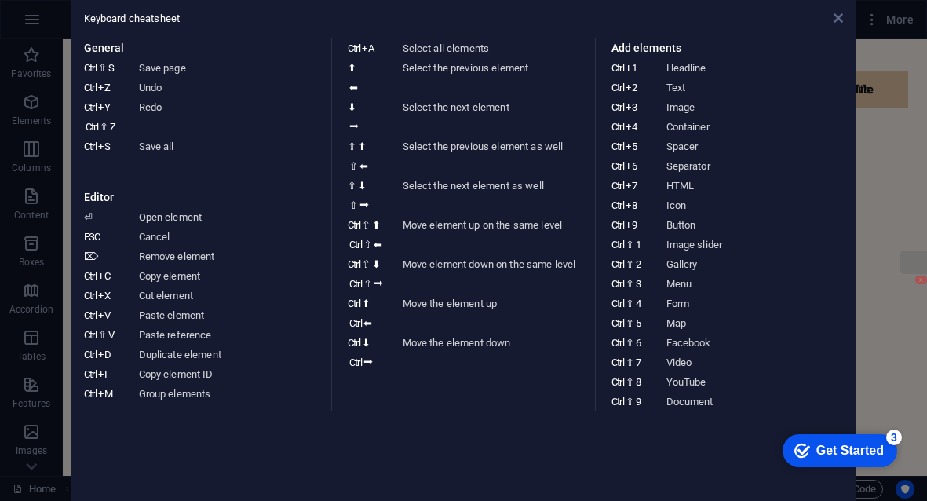
click at [840, 23] on icon at bounding box center [838, 18] width 9 height 13
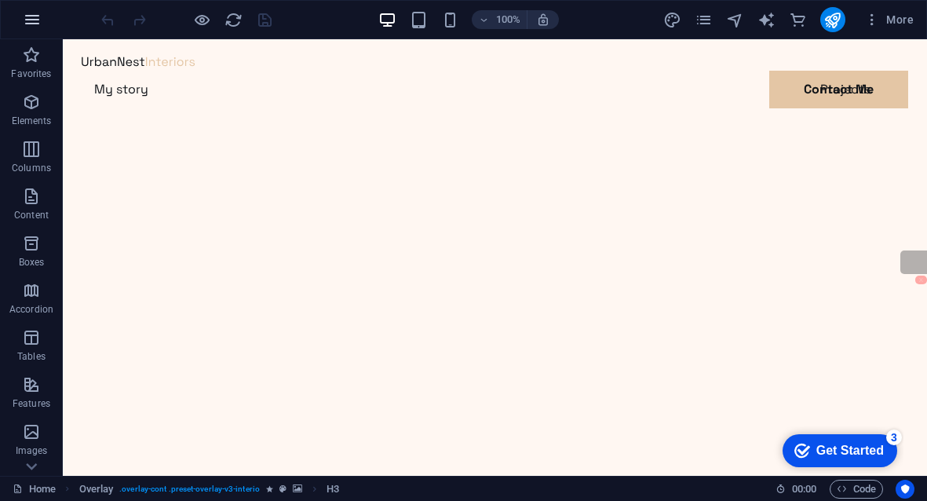
click at [31, 31] on button "button" at bounding box center [32, 20] width 38 height 38
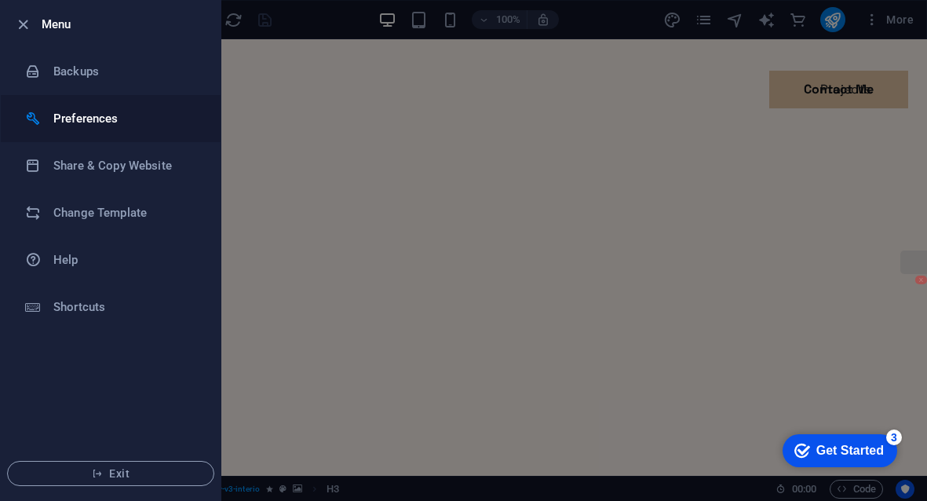
click at [124, 123] on h6 "Preferences" at bounding box center [125, 118] width 145 height 19
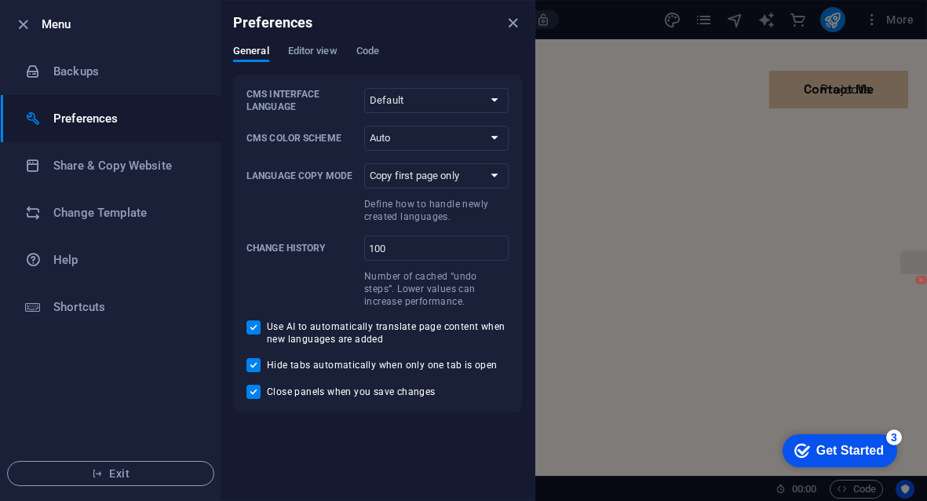
click at [354, 52] on div "General Editor view Code" at bounding box center [377, 60] width 289 height 30
click at [361, 52] on span "Code" at bounding box center [368, 53] width 23 height 22
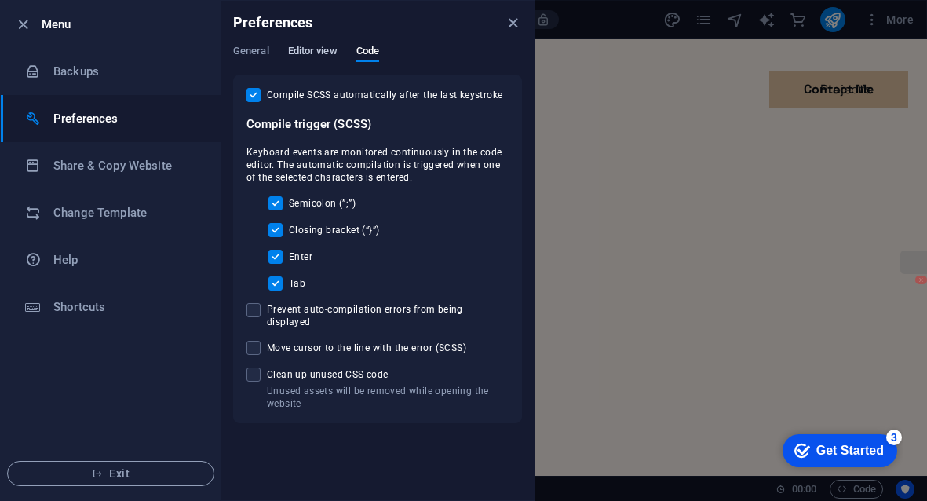
click at [329, 52] on span "Editor view" at bounding box center [312, 53] width 49 height 22
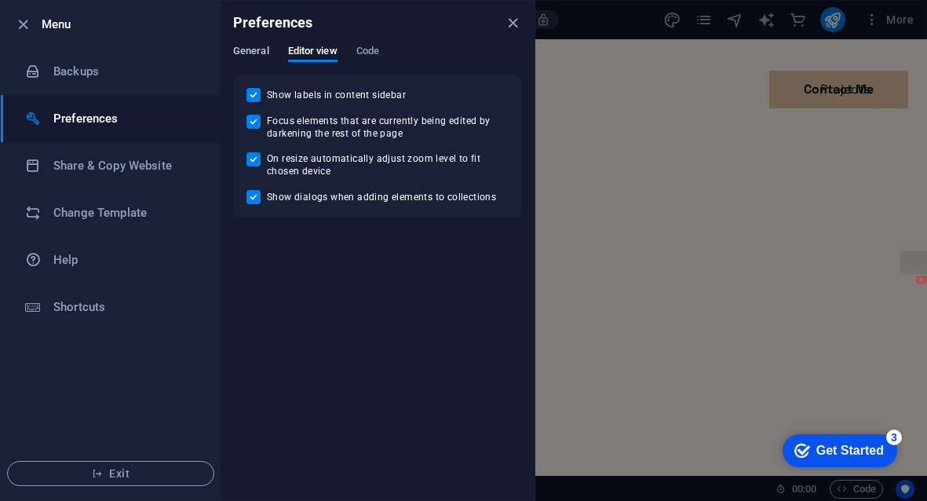
click at [258, 52] on span "General" at bounding box center [251, 53] width 36 height 22
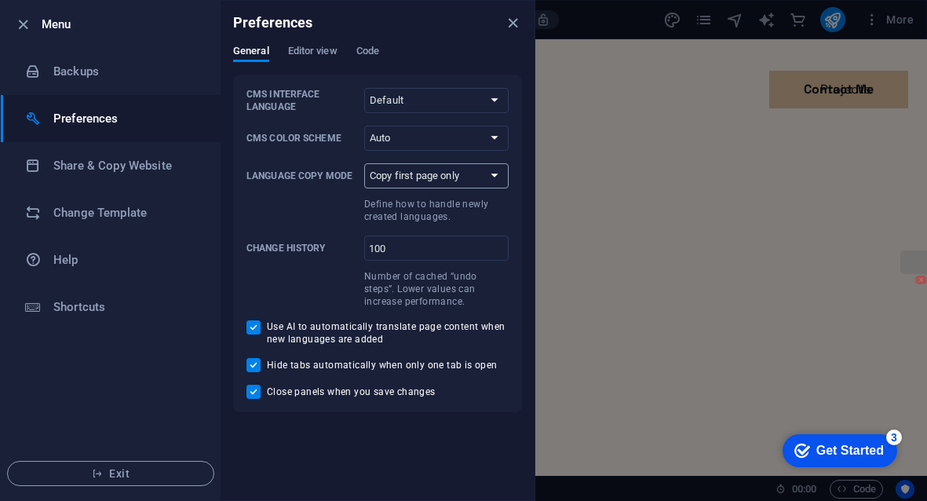
click at [419, 170] on select "Copy first page only Copy all pages" at bounding box center [436, 175] width 144 height 25
click at [426, 174] on select "Copy first page only Copy all pages" at bounding box center [436, 175] width 144 height 25
select select "all"
click at [364, 163] on select "Copy first page only Copy all pages" at bounding box center [436, 175] width 144 height 25
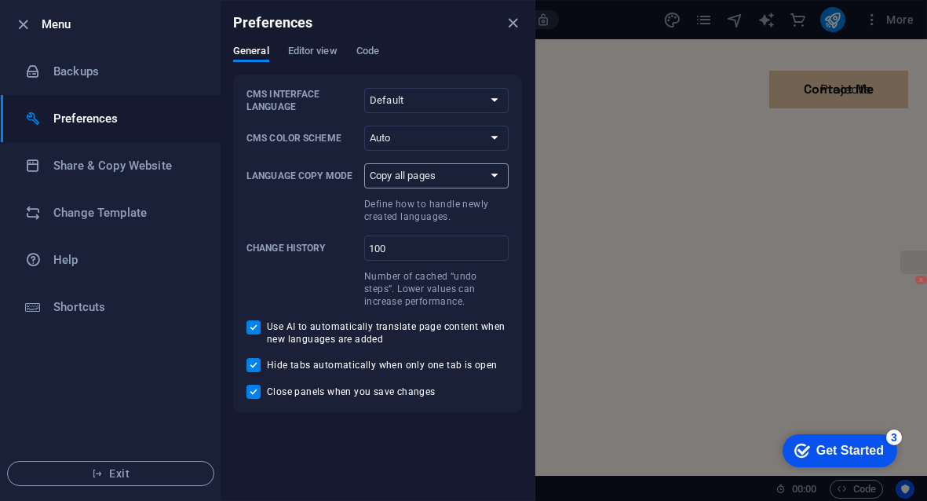
click at [438, 180] on select "Copy first page only Copy all pages" at bounding box center [436, 175] width 144 height 25
click at [173, 155] on li "Share & Copy Website" at bounding box center [111, 165] width 220 height 47
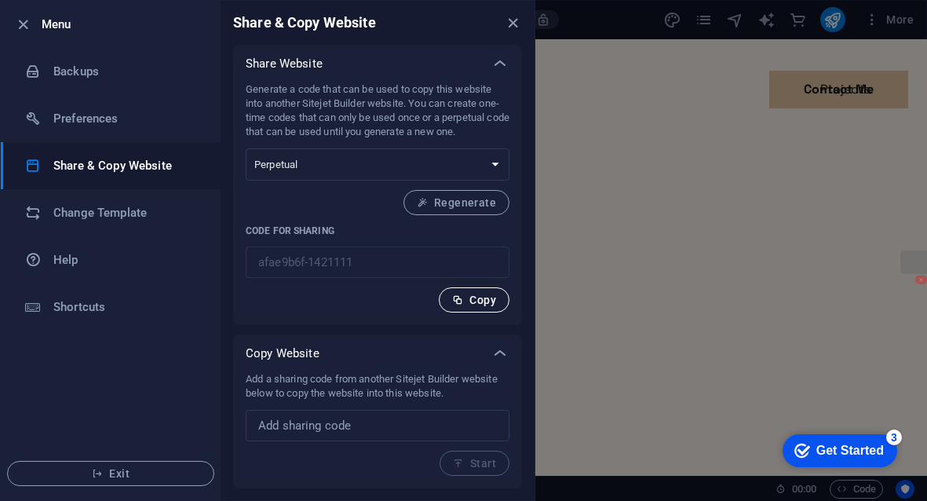
click at [473, 299] on span "Copy" at bounding box center [474, 300] width 44 height 13
